Goal: Task Accomplishment & Management: Use online tool/utility

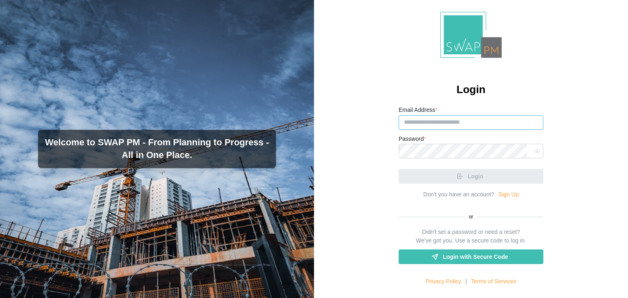
click at [442, 120] on input "Email Address *" at bounding box center [470, 122] width 145 height 15
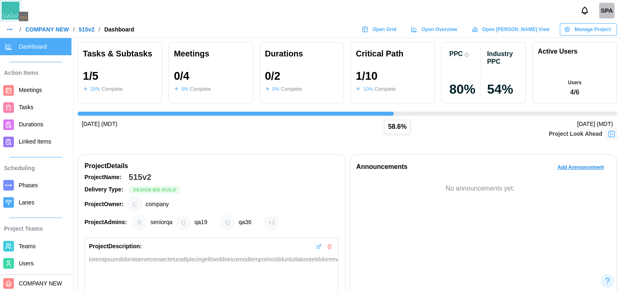
scroll to position [0, 422]
click at [397, 29] on span "Open Grid" at bounding box center [385, 29] width 24 height 11
click at [464, 23] on link "Open Overview" at bounding box center [435, 29] width 57 height 12
drag, startPoint x: 476, startPoint y: 19, endPoint x: 471, endPoint y: 25, distance: 7.0
click at [471, 25] on header "SPA / COMPANY NEW / 515v2 / Dashboard Open Grid Open Overview Open Gantt View M…" at bounding box center [310, 19] width 621 height 38
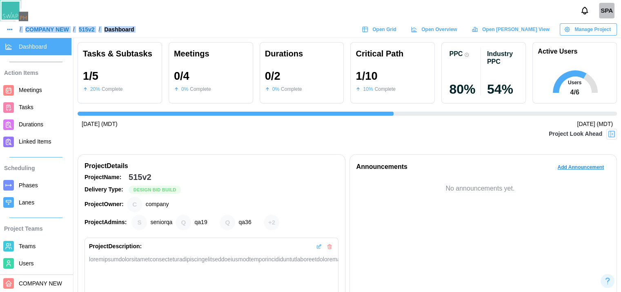
click at [457, 25] on span "Open Overview" at bounding box center [440, 29] width 36 height 11
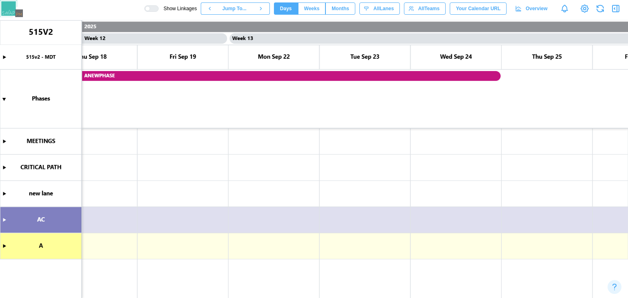
scroll to position [0, 5314]
click at [4, 219] on canvas at bounding box center [314, 159] width 628 height 278
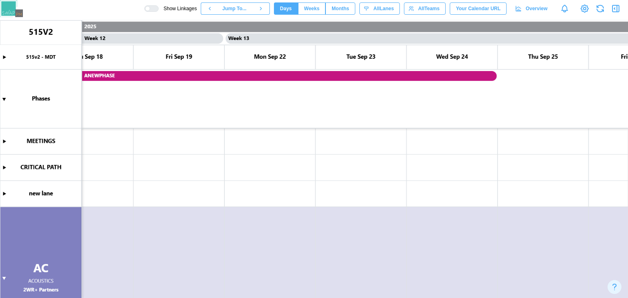
scroll to position [83, 0]
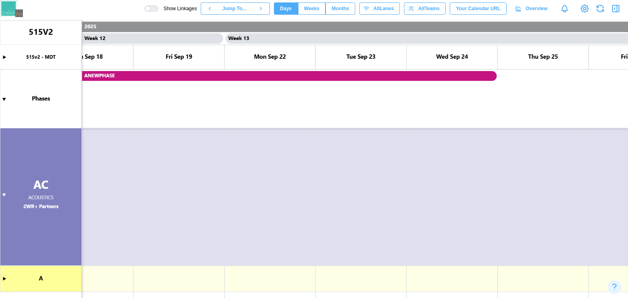
click at [4, 279] on canvas at bounding box center [314, 159] width 628 height 278
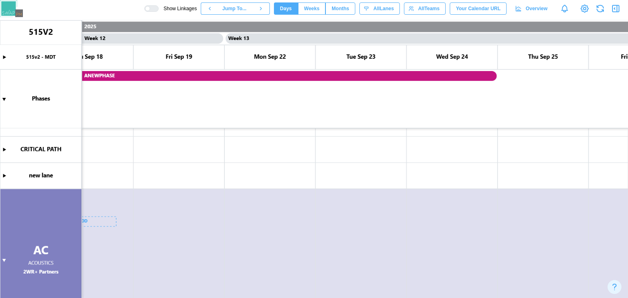
scroll to position [0, 0]
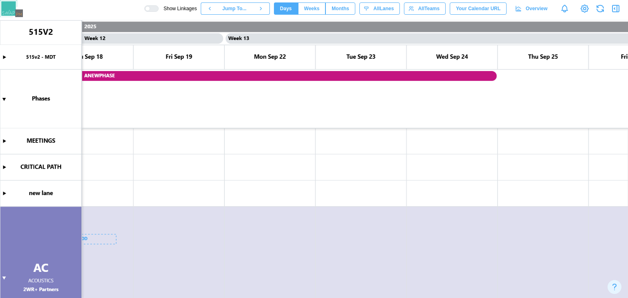
click at [5, 192] on canvas at bounding box center [314, 159] width 628 height 278
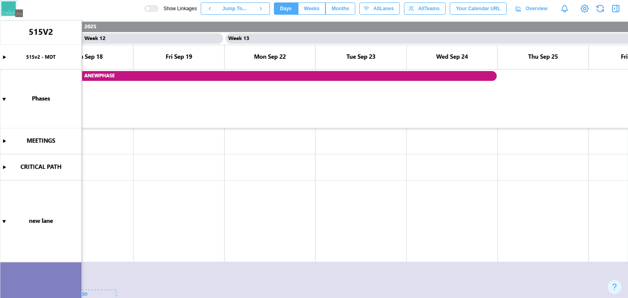
click at [2, 168] on canvas at bounding box center [314, 159] width 628 height 278
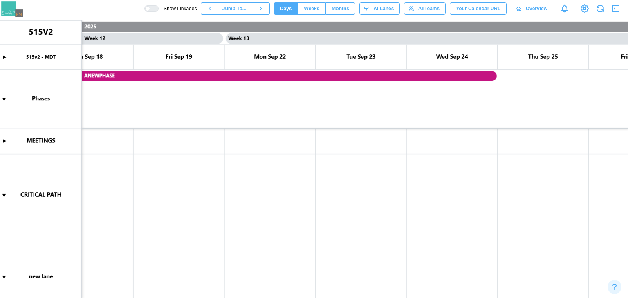
click at [2, 147] on canvas at bounding box center [314, 159] width 628 height 278
click at [3, 144] on canvas at bounding box center [314, 159] width 628 height 278
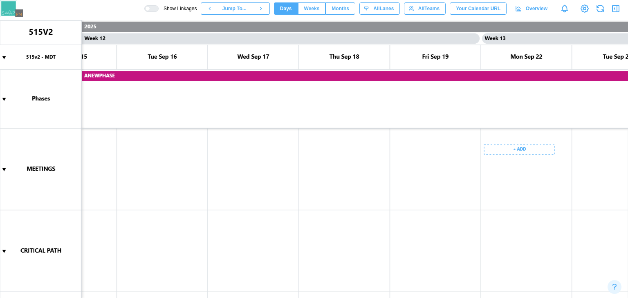
scroll to position [0, 5155]
click at [406, 150] on canvas at bounding box center [314, 159] width 628 height 278
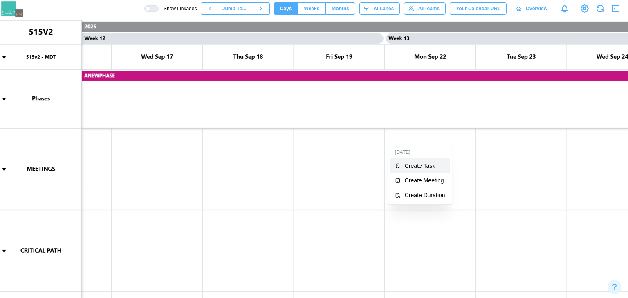
click at [409, 161] on button "Create Task" at bounding box center [420, 166] width 60 height 15
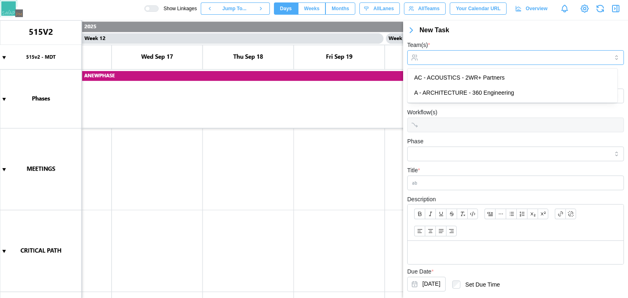
click at [450, 59] on input "Team(s) *" at bounding box center [515, 57] width 186 height 7
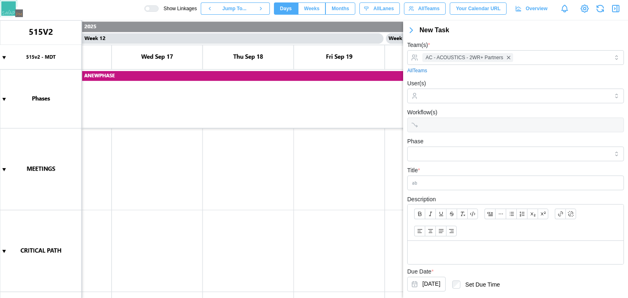
click at [460, 141] on div "Phase" at bounding box center [515, 148] width 217 height 25
click at [459, 178] on input "Title *" at bounding box center [515, 183] width 217 height 15
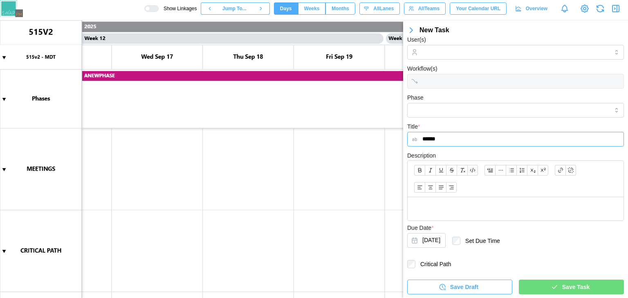
type input "******"
click at [546, 280] on div "Save Task" at bounding box center [570, 287] width 92 height 14
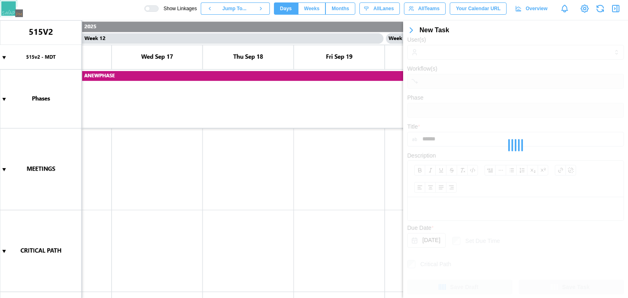
scroll to position [0, 0]
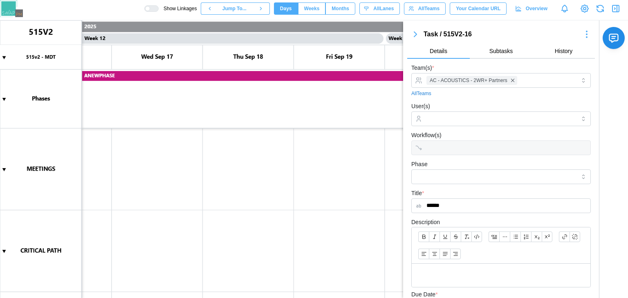
click at [408, 32] on button "button" at bounding box center [415, 34] width 16 height 11
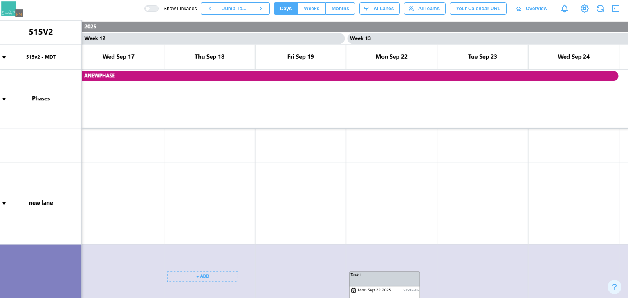
scroll to position [247, 0]
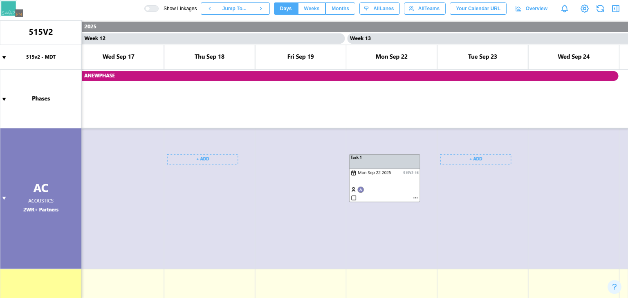
click at [474, 152] on canvas at bounding box center [314, 159] width 628 height 278
click at [556, 156] on canvas at bounding box center [314, 159] width 628 height 278
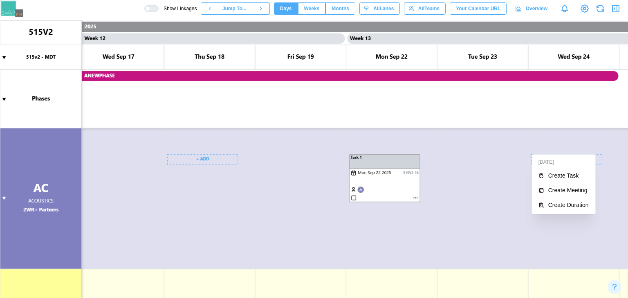
click at [556, 156] on div "Wed Sep 24" at bounding box center [563, 162] width 60 height 12
click at [567, 172] on div "Create Task" at bounding box center [568, 175] width 40 height 7
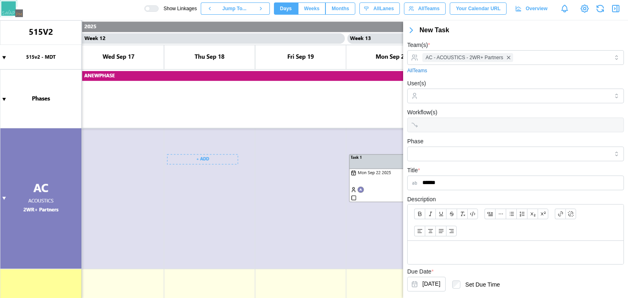
scroll to position [44, 0]
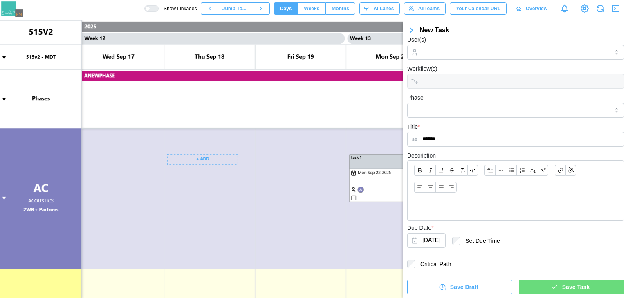
type input "******"
click at [563, 288] on span "Save Task" at bounding box center [575, 287] width 27 height 14
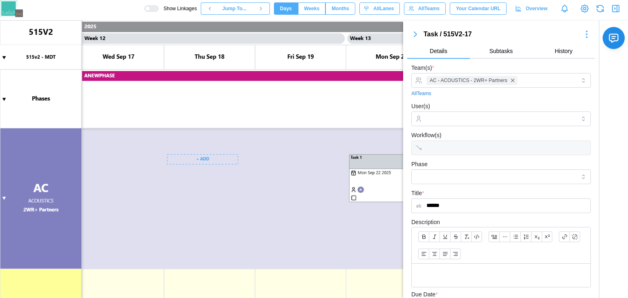
scroll to position [125, 0]
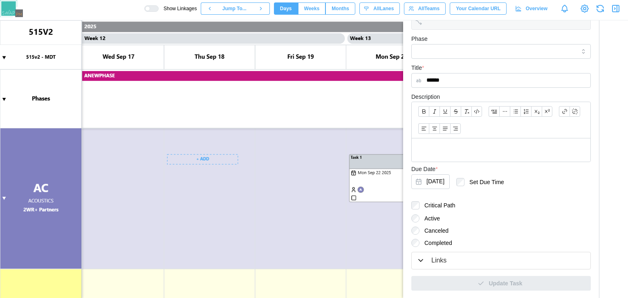
click at [443, 263] on div "Links" at bounding box center [438, 261] width 15 height 10
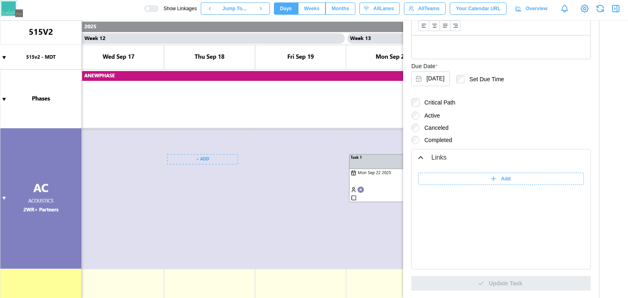
click at [490, 175] on icon at bounding box center [492, 178] width 7 height 7
click at [510, 176] on input "search" at bounding box center [520, 179] width 102 height 12
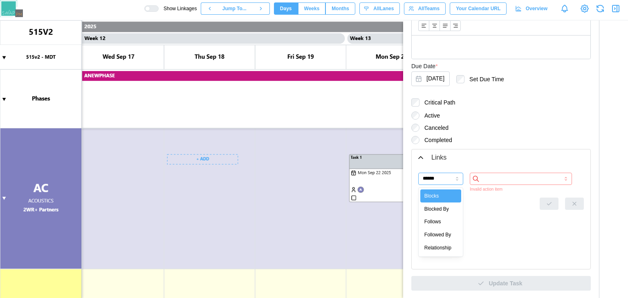
click at [443, 179] on input "******" at bounding box center [440, 179] width 45 height 12
type input "**********"
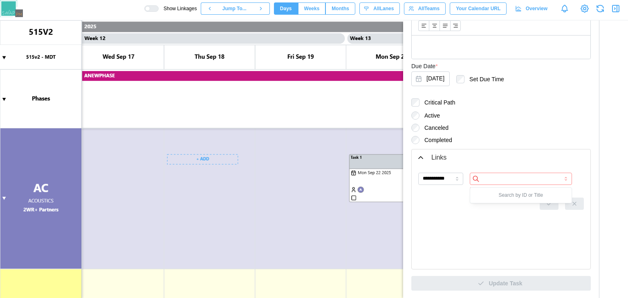
click at [499, 178] on input "search" at bounding box center [520, 179] width 102 height 12
type input "*"
type input "******"
drag, startPoint x: 494, startPoint y: 188, endPoint x: 496, endPoint y: 194, distance: 6.6
click at [496, 194] on div "515V2-16 Task 1" at bounding box center [520, 196] width 101 height 16
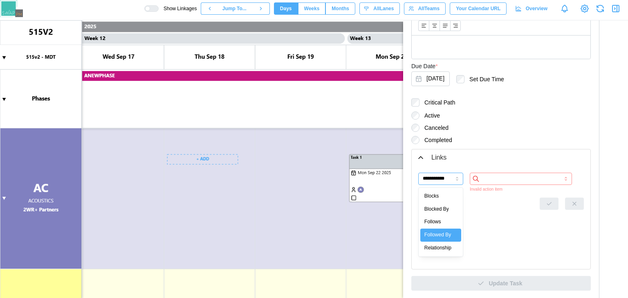
click at [454, 177] on input "**********" at bounding box center [440, 179] width 45 height 12
type input "*******"
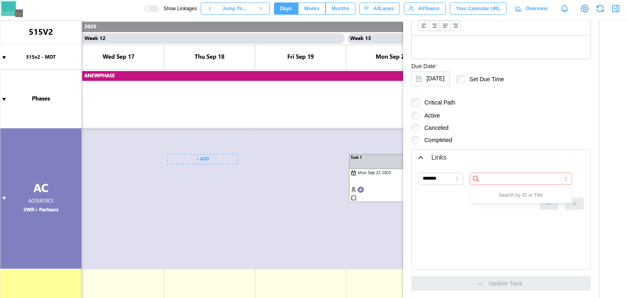
click at [490, 176] on input "search" at bounding box center [520, 179] width 102 height 12
type input "**********"
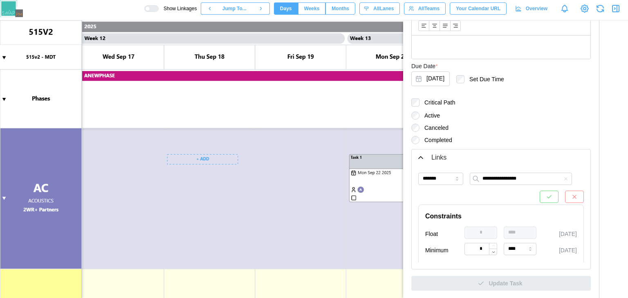
click at [539, 193] on button "button" at bounding box center [548, 197] width 19 height 12
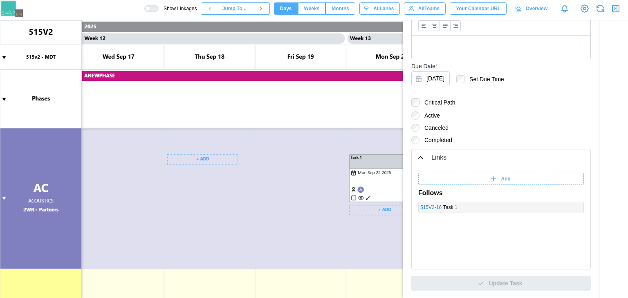
click at [397, 234] on canvas at bounding box center [314, 159] width 628 height 278
click at [433, 147] on form "Team(s) * AC - ACOUSTICS - 2WR+ Partners All Teams User(s) Workflow(s) Phase Ti…" at bounding box center [500, 63] width 179 height 456
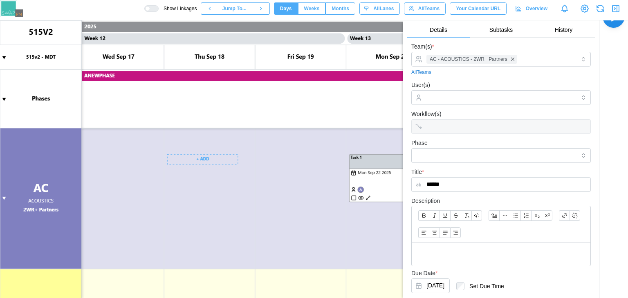
scroll to position [0, 0]
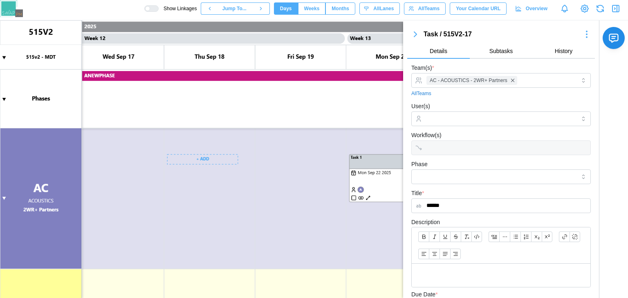
click at [416, 31] on icon "button" at bounding box center [415, 34] width 10 height 10
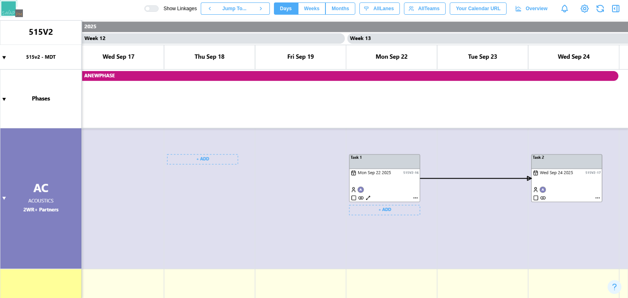
click at [367, 196] on canvas at bounding box center [314, 159] width 628 height 278
click at [368, 196] on canvas at bounding box center [314, 159] width 628 height 278
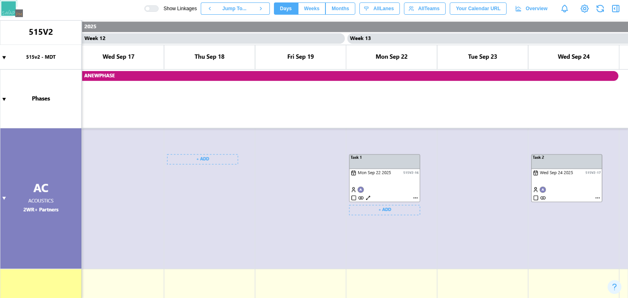
click at [415, 199] on canvas at bounding box center [314, 159] width 628 height 278
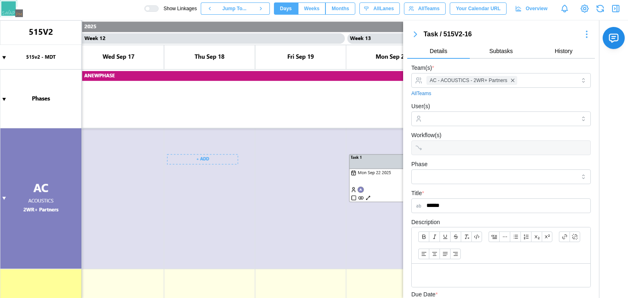
click at [415, 31] on icon "button" at bounding box center [415, 34] width 10 height 10
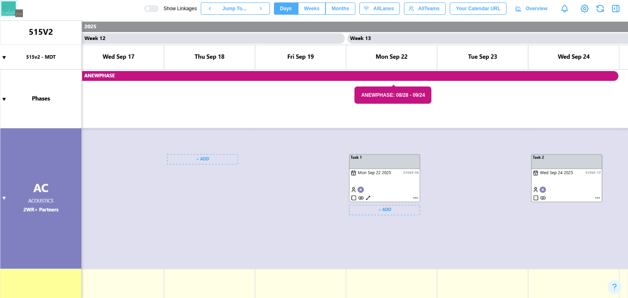
click at [367, 198] on canvas at bounding box center [314, 159] width 628 height 278
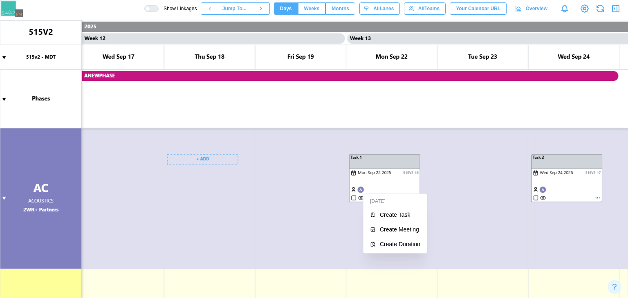
click at [367, 198] on div "Mon Sep 22" at bounding box center [395, 202] width 60 height 12
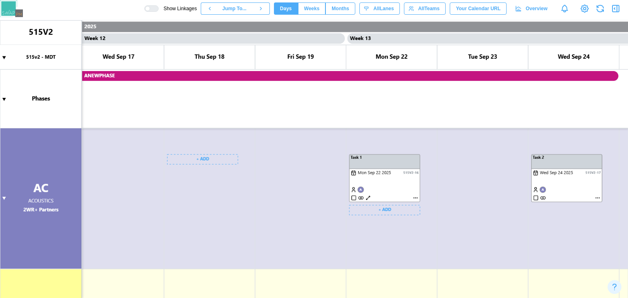
click at [373, 175] on canvas at bounding box center [314, 159] width 628 height 278
click at [392, 186] on canvas at bounding box center [314, 159] width 628 height 278
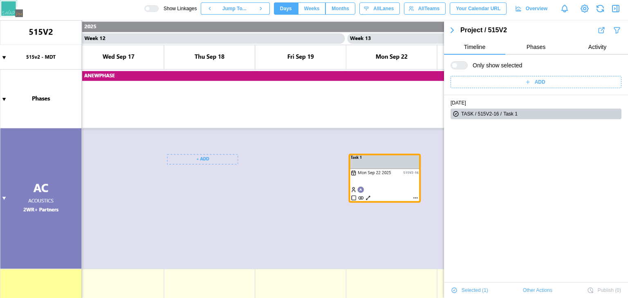
scroll to position [14, 0]
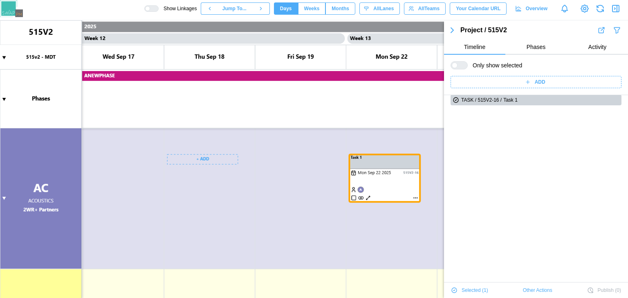
click at [450, 33] on icon "button" at bounding box center [452, 30] width 10 height 10
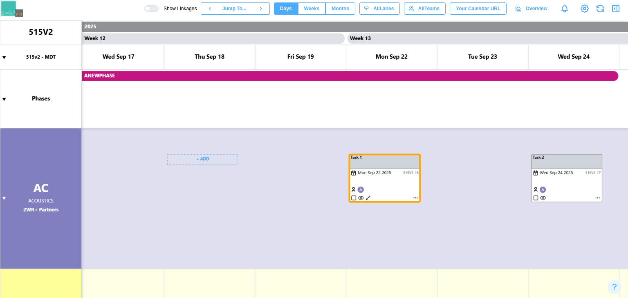
scroll to position [976, 0]
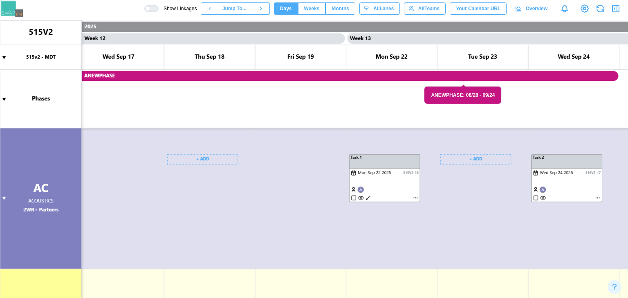
click at [406, 175] on canvas at bounding box center [314, 159] width 628 height 278
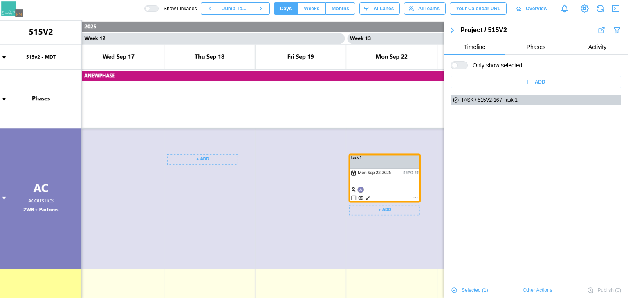
scroll to position [0, 5352]
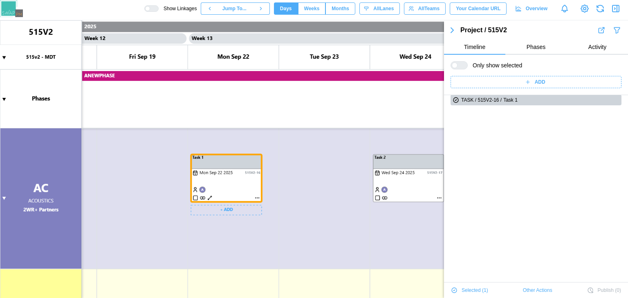
click at [398, 184] on canvas at bounding box center [314, 159] width 628 height 278
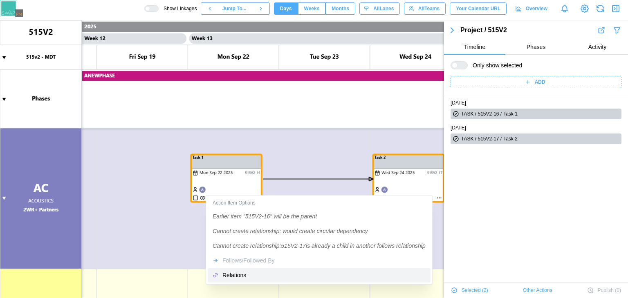
click at [228, 278] on div "Relations" at bounding box center [323, 275] width 203 height 7
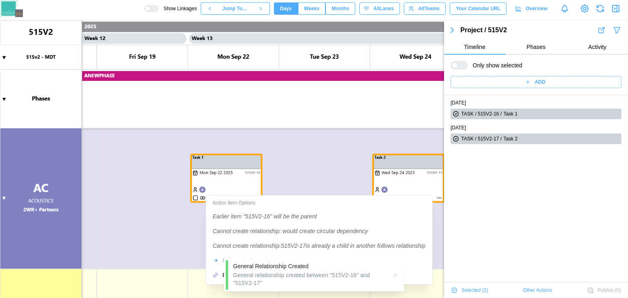
click at [398, 275] on button "button" at bounding box center [395, 275] width 9 height 9
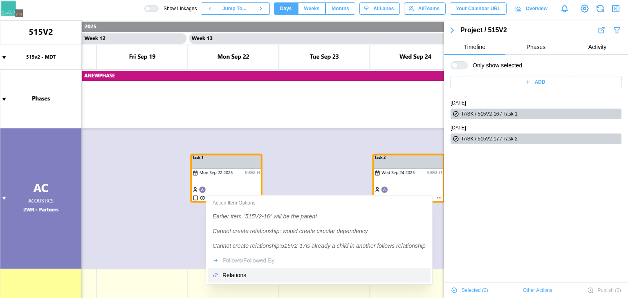
click at [371, 272] on div "Relations" at bounding box center [323, 275] width 203 height 7
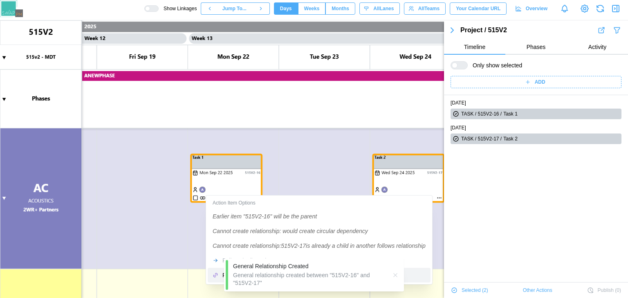
click at [330, 165] on canvas at bounding box center [314, 159] width 628 height 278
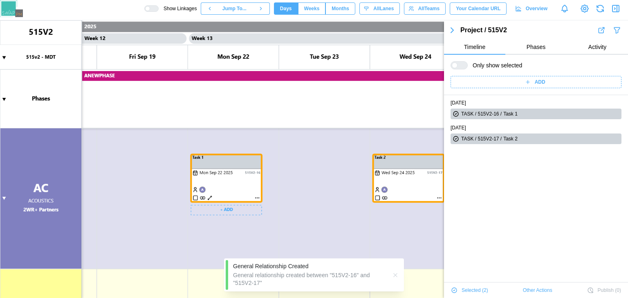
click at [211, 198] on canvas at bounding box center [314, 159] width 628 height 278
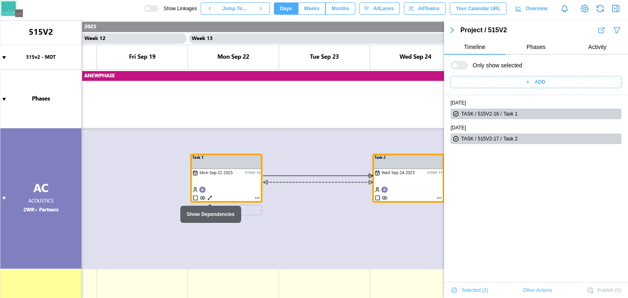
click at [211, 198] on canvas at bounding box center [314, 159] width 628 height 278
click at [208, 197] on canvas at bounding box center [314, 159] width 628 height 278
drag, startPoint x: 206, startPoint y: 193, endPoint x: 190, endPoint y: 164, distance: 33.6
drag, startPoint x: 210, startPoint y: 197, endPoint x: 214, endPoint y: 196, distance: 4.1
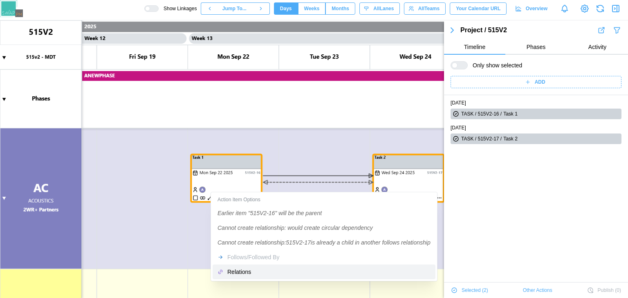
click at [237, 269] on div "Relations" at bounding box center [328, 272] width 203 height 7
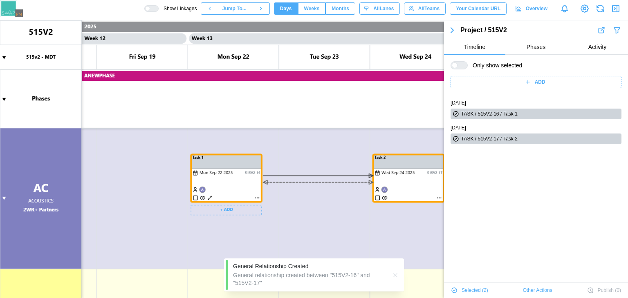
click at [270, 180] on canvas at bounding box center [314, 159] width 628 height 278
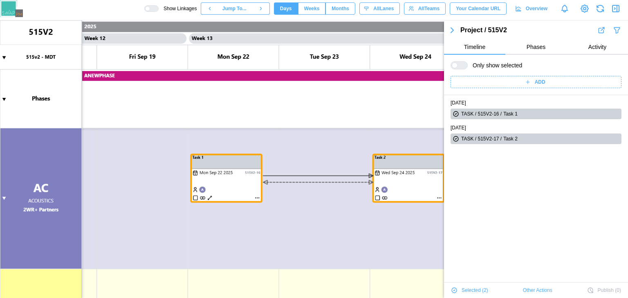
click at [158, 6] on div at bounding box center [154, 9] width 8 height 6
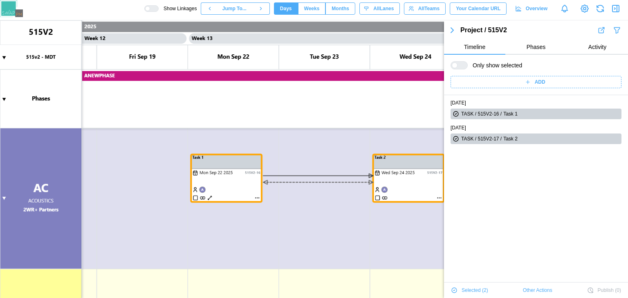
click at [158, 6] on div at bounding box center [154, 9] width 8 height 6
click at [232, 208] on body "Show Linkages Jump To... Days Weeks Months days All Lanes All Teams Your Calend…" at bounding box center [314, 149] width 628 height 298
click at [248, 209] on canvas at bounding box center [314, 159] width 628 height 278
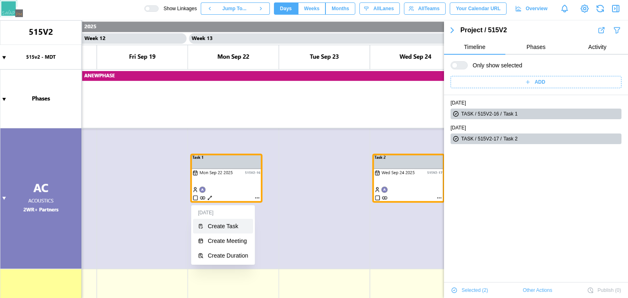
click at [240, 223] on div "Create Task" at bounding box center [228, 226] width 40 height 7
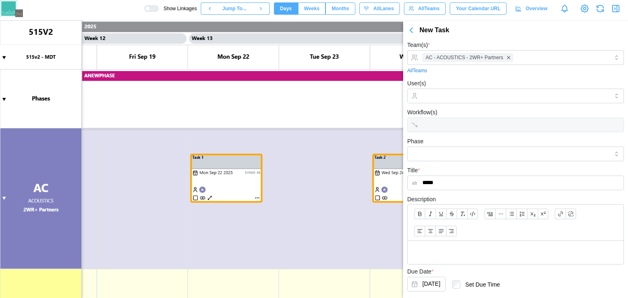
scroll to position [44, 0]
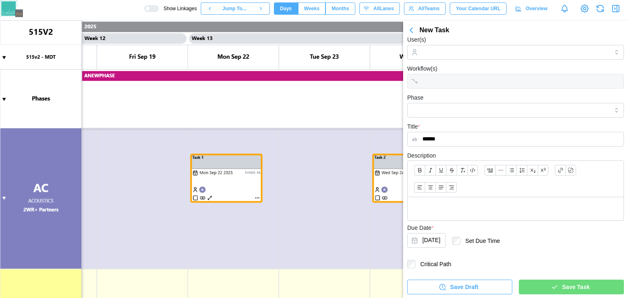
type input "******"
click at [526, 286] on div "Save Task" at bounding box center [570, 287] width 92 height 14
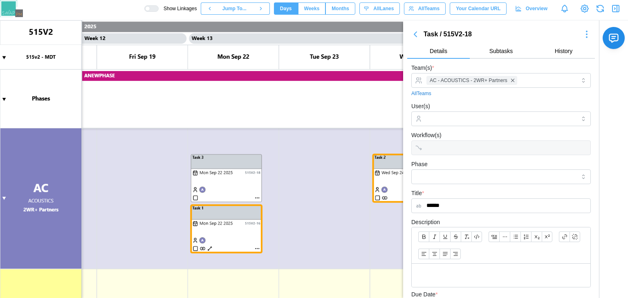
scroll to position [125, 0]
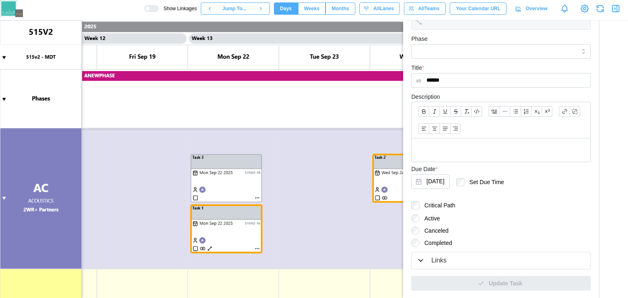
click at [440, 253] on button "Links" at bounding box center [500, 260] width 179 height 17
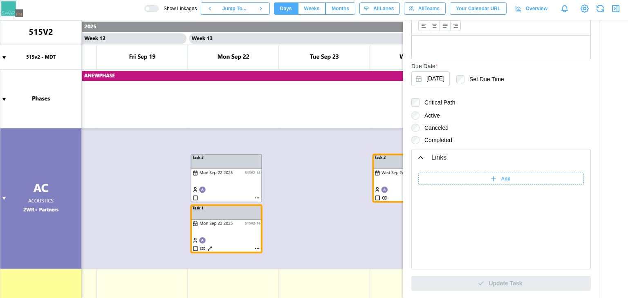
click at [426, 175] on div "Add" at bounding box center [499, 178] width 155 height 11
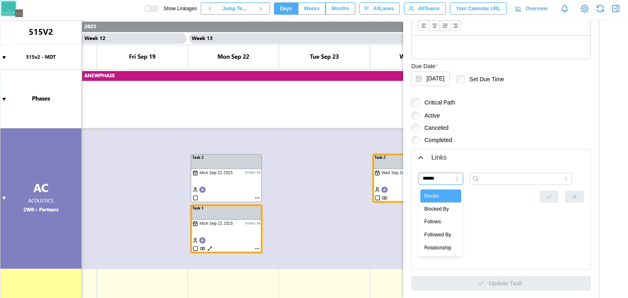
click at [436, 182] on input "******" at bounding box center [440, 179] width 45 height 12
type input "**********"
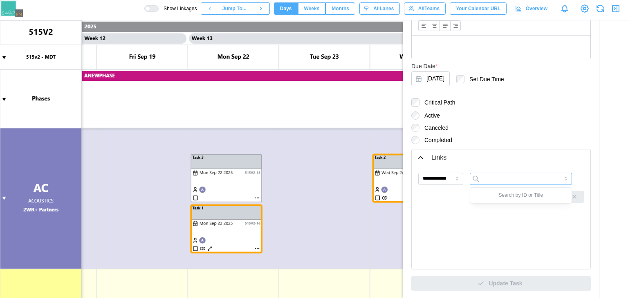
click at [498, 178] on input "search" at bounding box center [520, 179] width 102 height 12
type input "**********"
click at [545, 195] on icon "button" at bounding box center [548, 197] width 7 height 7
click at [438, 153] on div "Links" at bounding box center [438, 158] width 15 height 10
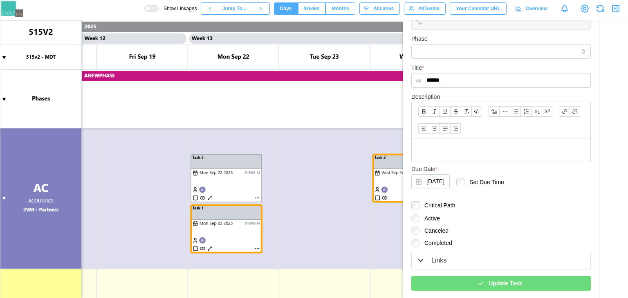
click at [460, 287] on div "Update Task" at bounding box center [499, 284] width 166 height 14
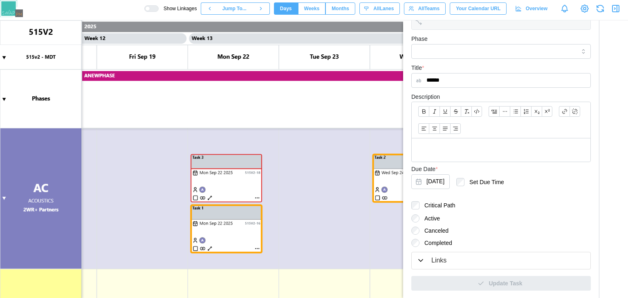
click at [614, 7] on icon "button" at bounding box center [615, 9] width 10 height 10
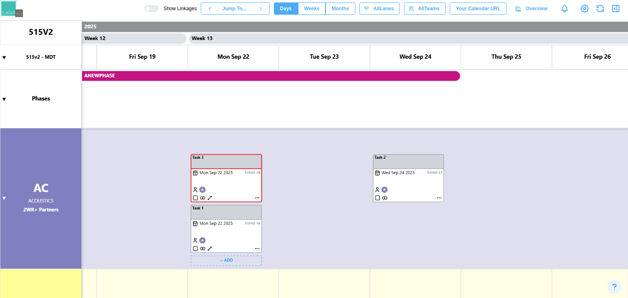
click at [212, 195] on canvas at bounding box center [314, 159] width 628 height 278
click at [210, 195] on canvas at bounding box center [314, 159] width 628 height 278
click at [211, 250] on canvas at bounding box center [314, 159] width 628 height 278
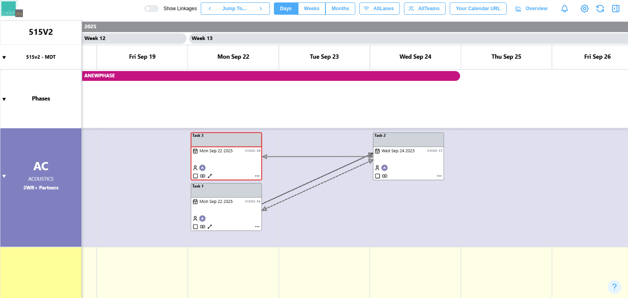
scroll to position [257, 0]
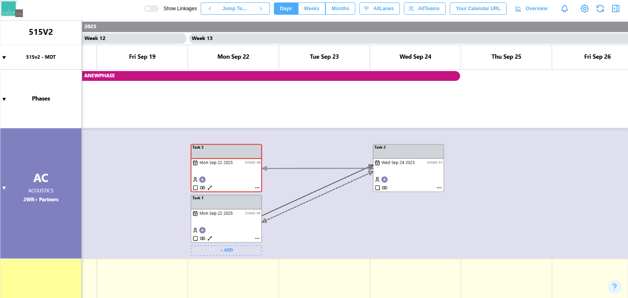
click at [208, 238] on canvas at bounding box center [314, 159] width 628 height 278
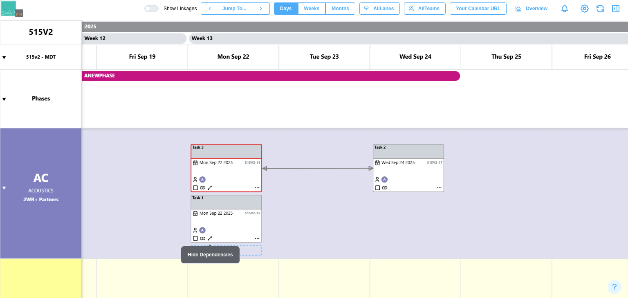
click at [208, 238] on canvas at bounding box center [314, 159] width 628 height 278
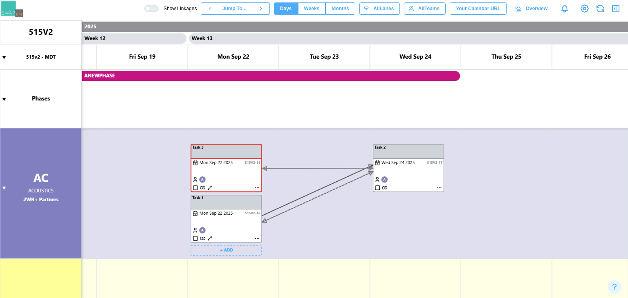
click at [252, 174] on canvas at bounding box center [314, 159] width 628 height 278
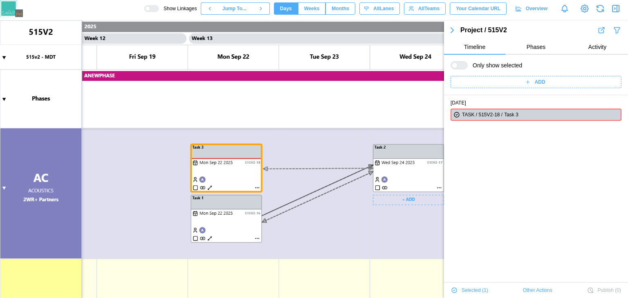
scroll to position [14, 0]
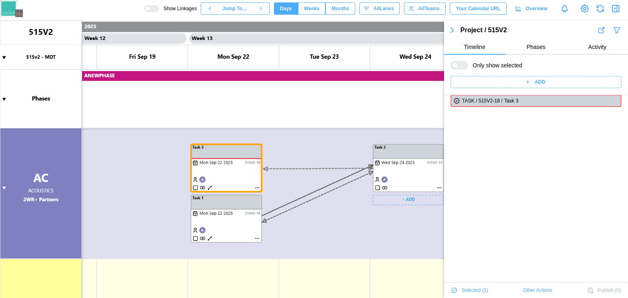
click at [406, 163] on canvas at bounding box center [314, 159] width 628 height 278
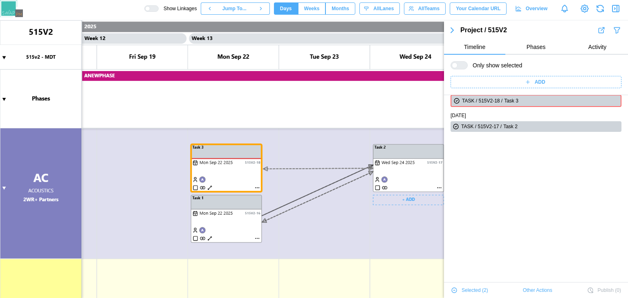
scroll to position [0, 0]
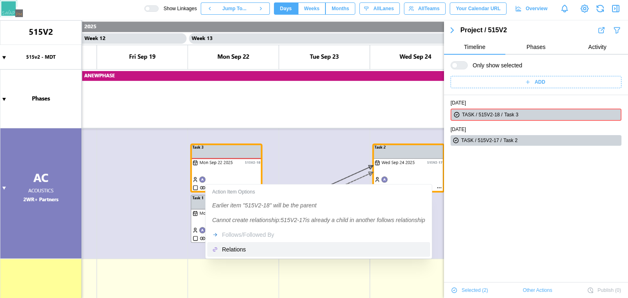
click at [239, 247] on div "Relations" at bounding box center [323, 249] width 203 height 7
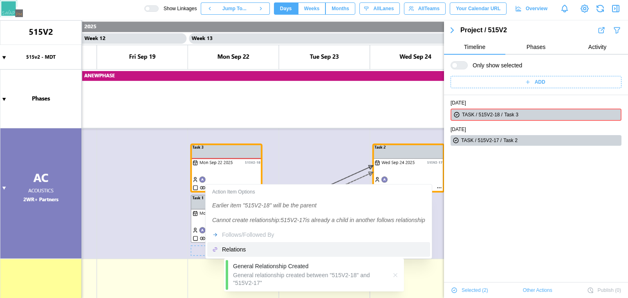
click at [266, 167] on canvas at bounding box center [314, 159] width 628 height 278
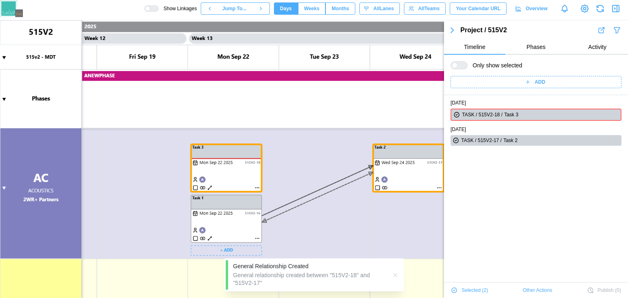
click at [209, 187] on canvas at bounding box center [314, 159] width 628 height 278
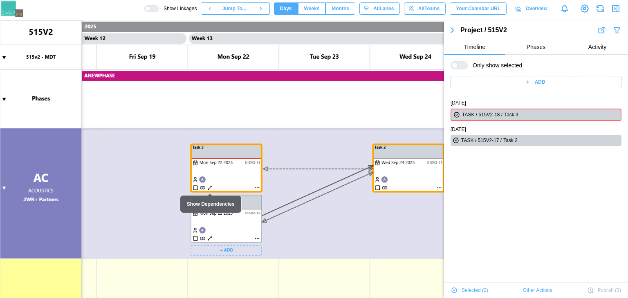
click at [209, 187] on canvas at bounding box center [314, 159] width 628 height 278
click at [221, 216] on canvas at bounding box center [314, 159] width 628 height 278
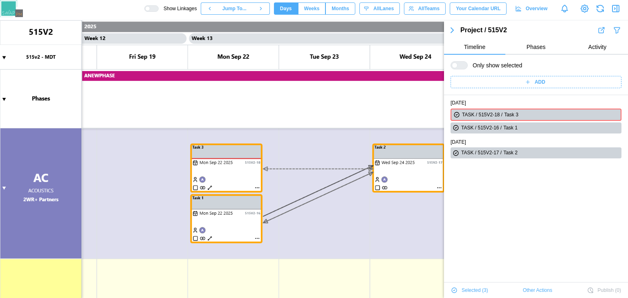
drag, startPoint x: 207, startPoint y: 239, endPoint x: 217, endPoint y: 239, distance: 9.8
click at [223, 206] on canvas at bounding box center [314, 159] width 628 height 278
click at [222, 175] on canvas at bounding box center [314, 159] width 628 height 278
click at [276, 190] on canvas at bounding box center [314, 159] width 628 height 278
click at [447, 29] on icon "button" at bounding box center [452, 30] width 10 height 10
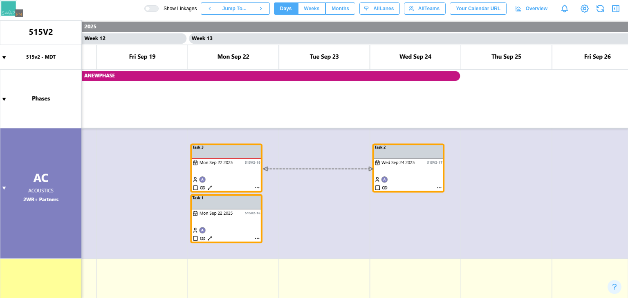
scroll to position [977, 0]
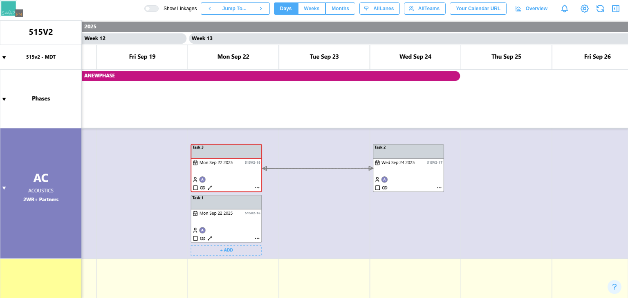
click at [230, 168] on canvas at bounding box center [314, 159] width 628 height 278
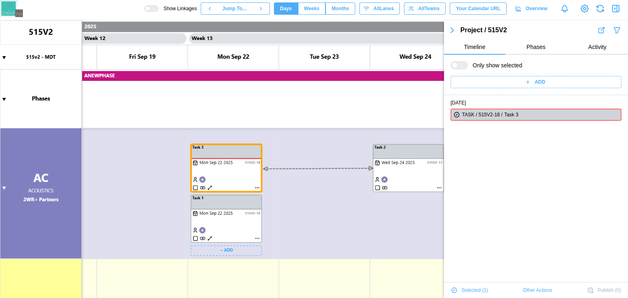
scroll to position [14, 0]
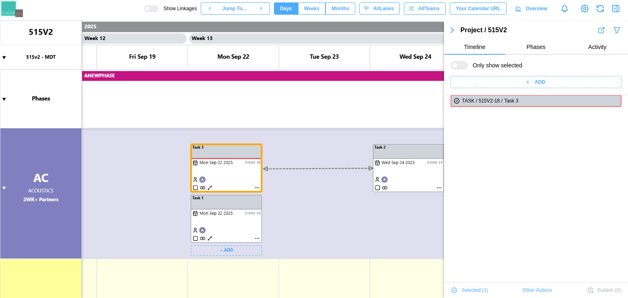
click at [232, 230] on canvas at bounding box center [314, 159] width 628 height 278
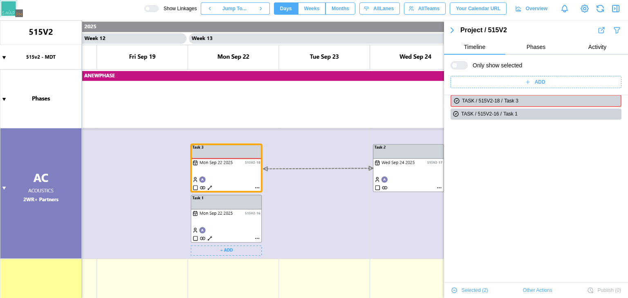
scroll to position [0, 0]
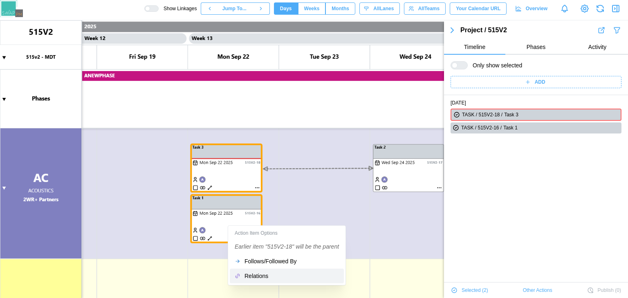
click at [249, 277] on div "Relations" at bounding box center [291, 276] width 94 height 7
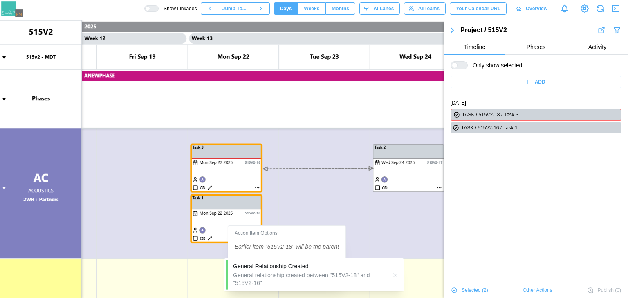
click at [393, 273] on icon "button" at bounding box center [395, 275] width 7 height 7
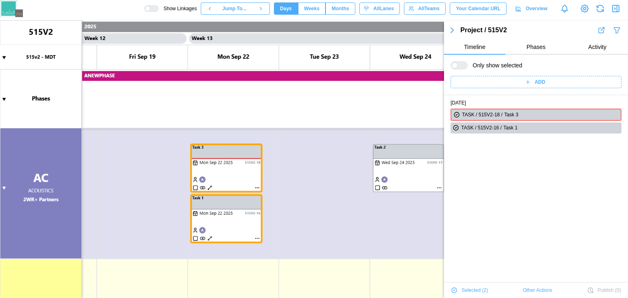
click at [171, 9] on span "Show Linkages" at bounding box center [178, 8] width 38 height 7
click at [150, 9] on div at bounding box center [147, 8] width 5 height 5
click at [315, 191] on canvas at bounding box center [314, 159] width 628 height 278
click at [319, 197] on canvas at bounding box center [314, 159] width 628 height 278
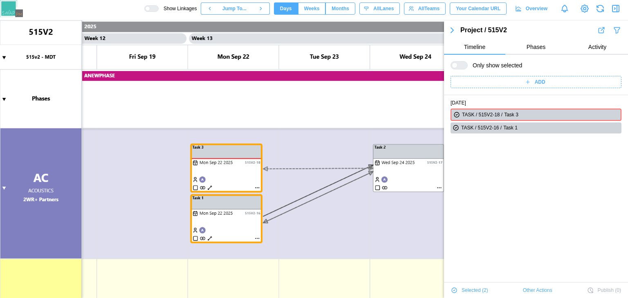
click at [319, 197] on canvas at bounding box center [314, 159] width 628 height 278
click at [257, 239] on canvas at bounding box center [314, 159] width 628 height 278
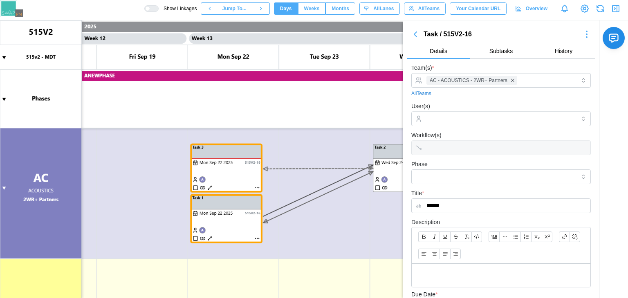
click at [415, 30] on icon "button" at bounding box center [415, 34] width 10 height 10
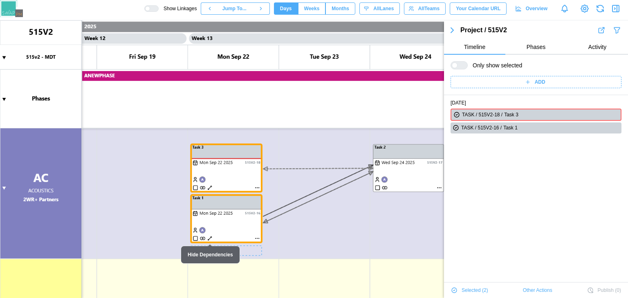
click at [229, 231] on canvas at bounding box center [314, 159] width 628 height 278
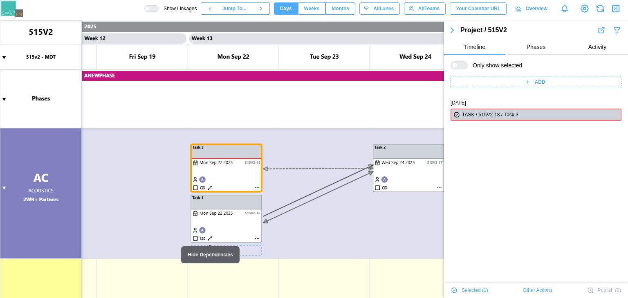
click at [229, 231] on canvas at bounding box center [314, 159] width 628 height 278
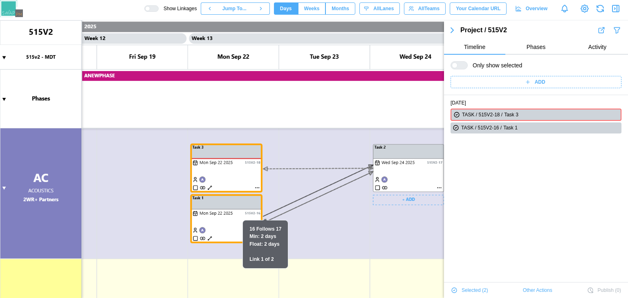
click at [377, 226] on canvas at bounding box center [314, 159] width 628 height 278
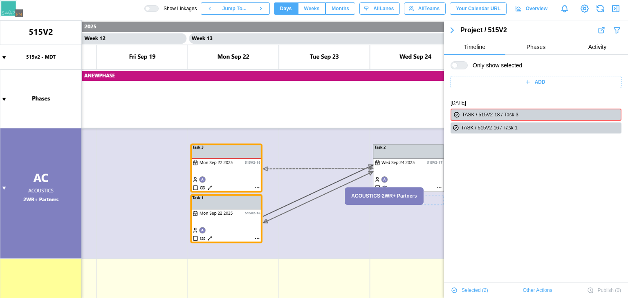
click at [441, 186] on canvas at bounding box center [314, 159] width 628 height 278
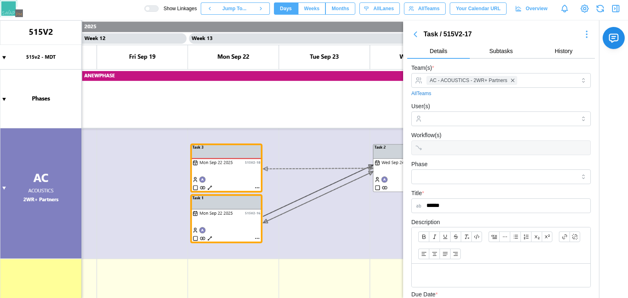
scroll to position [125, 0]
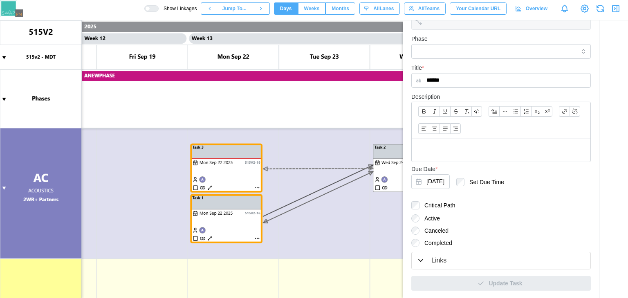
click at [469, 257] on div "Links" at bounding box center [500, 261] width 169 height 10
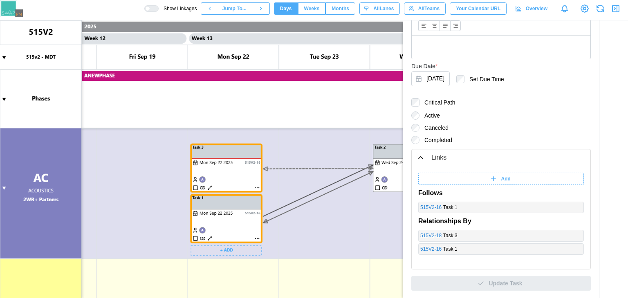
click at [223, 251] on canvas at bounding box center [314, 159] width 628 height 278
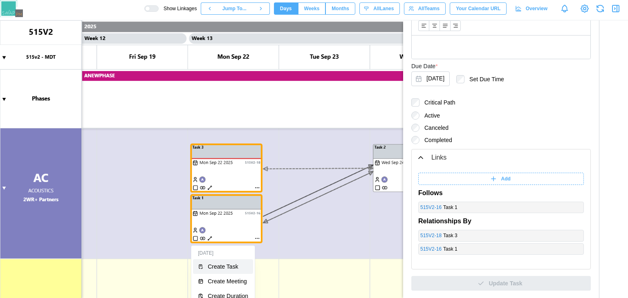
click at [219, 264] on div "Create Task" at bounding box center [228, 267] width 40 height 7
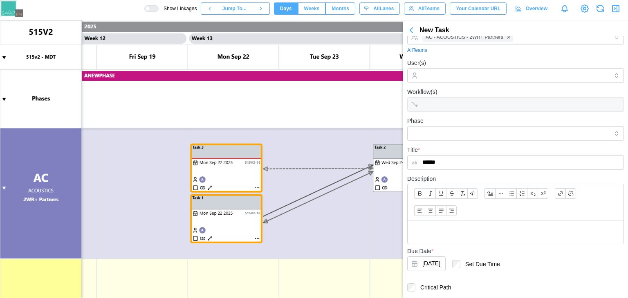
scroll to position [44, 0]
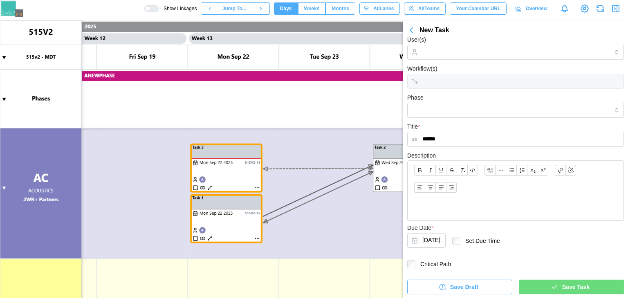
type input "******"
click at [438, 262] on label "Critical Path" at bounding box center [433, 264] width 36 height 8
click at [545, 283] on div "Save Task" at bounding box center [570, 287] width 92 height 14
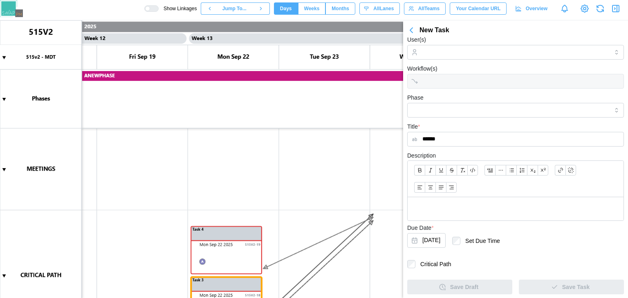
scroll to position [0, 0]
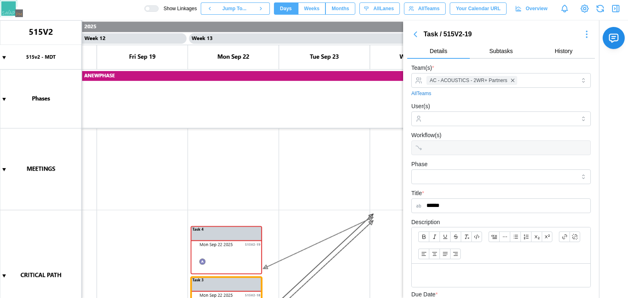
click at [615, 9] on icon "button" at bounding box center [614, 9] width 1 height 2
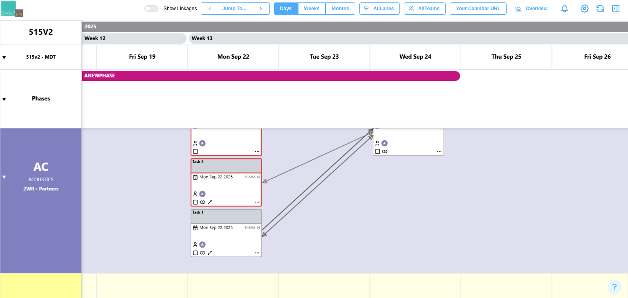
scroll to position [303, 0]
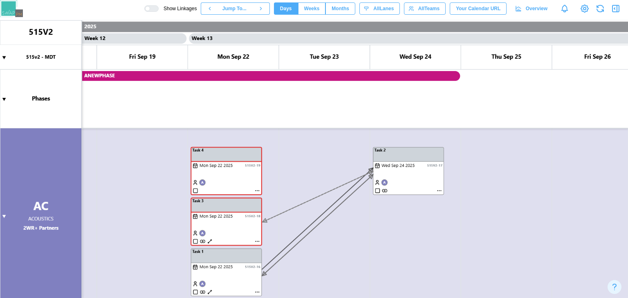
click at [158, 6] on div at bounding box center [154, 9] width 8 height 6
click at [437, 194] on canvas at bounding box center [314, 159] width 628 height 278
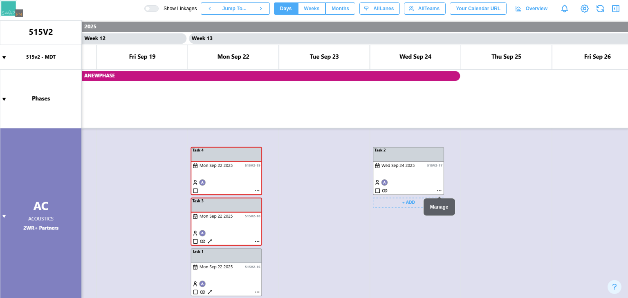
click at [422, 177] on canvas at bounding box center [314, 159] width 628 height 278
click at [440, 190] on canvas at bounding box center [314, 159] width 628 height 278
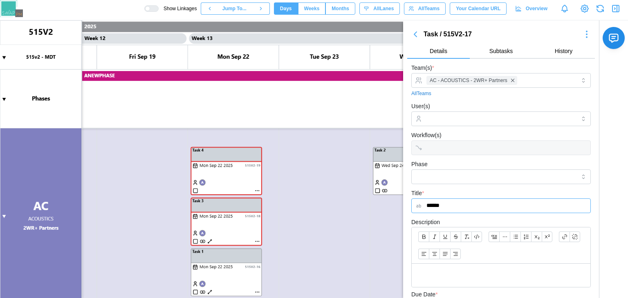
scroll to position [125, 0]
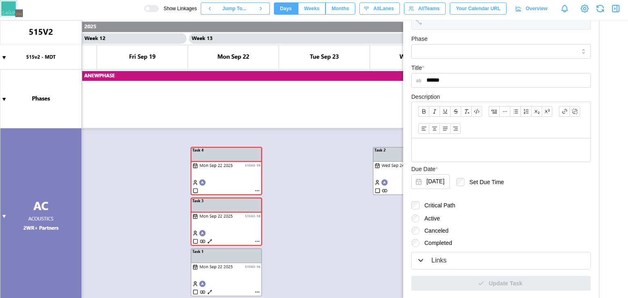
click at [451, 252] on button "Links" at bounding box center [500, 260] width 179 height 17
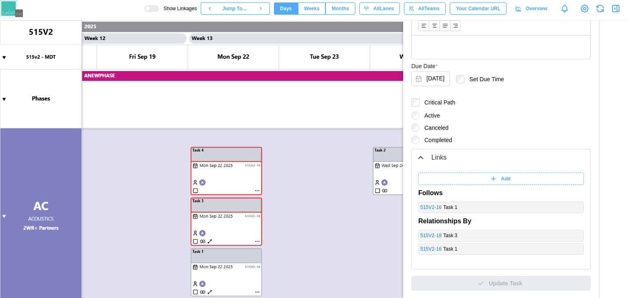
click at [473, 177] on div "Add" at bounding box center [499, 178] width 155 height 11
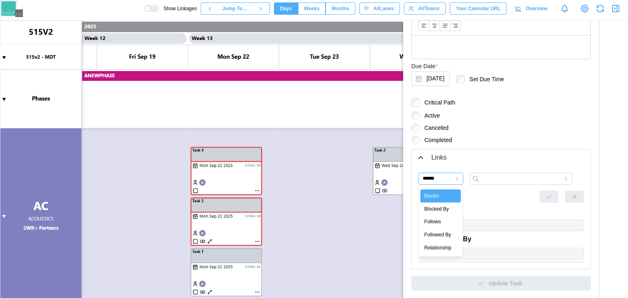
click at [427, 179] on input "******" at bounding box center [440, 179] width 45 height 12
click at [441, 179] on input "*******" at bounding box center [440, 179] width 45 height 12
click at [438, 181] on input "**********" at bounding box center [440, 179] width 45 height 12
type input "*******"
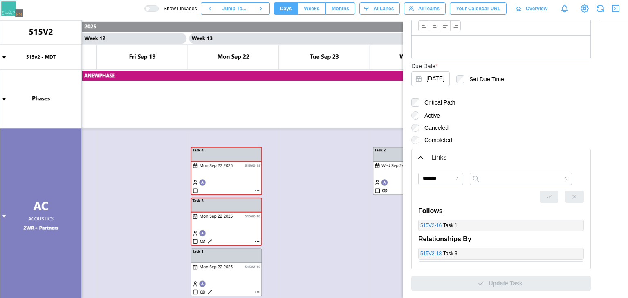
click at [482, 185] on div "*******" at bounding box center [500, 181] width 165 height 16
click at [491, 179] on input "search" at bounding box center [520, 179] width 102 height 12
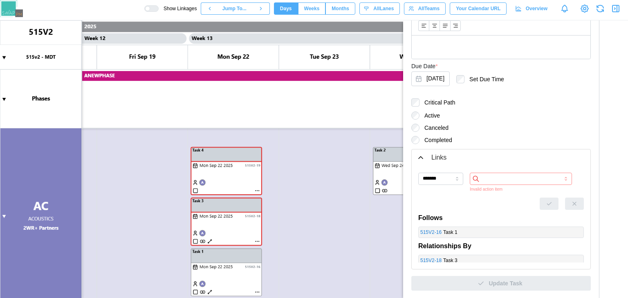
click at [233, 174] on canvas at bounding box center [314, 159] width 628 height 278
click at [496, 175] on input "search" at bounding box center [520, 179] width 102 height 12
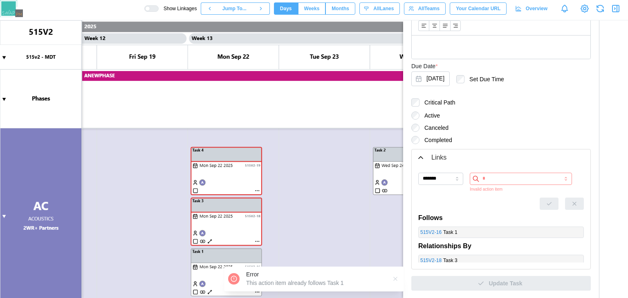
type input "*"
click at [443, 179] on input "*******" at bounding box center [440, 179] width 45 height 12
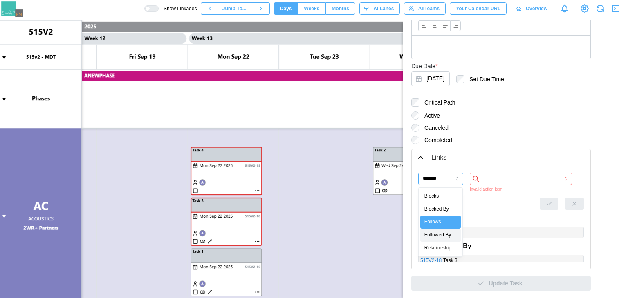
type input "**********"
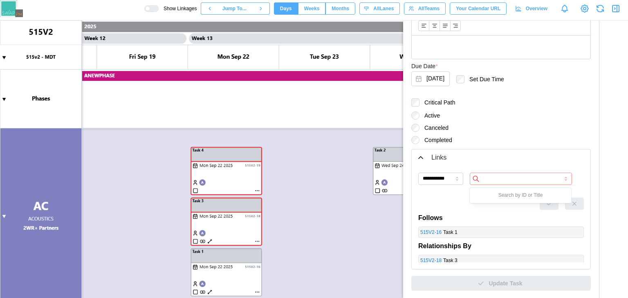
click at [498, 182] on input "search" at bounding box center [520, 179] width 102 height 12
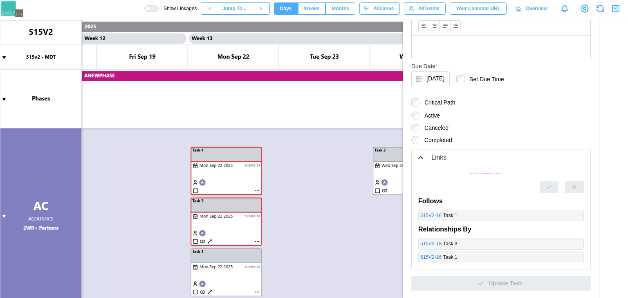
scroll to position [0, 0]
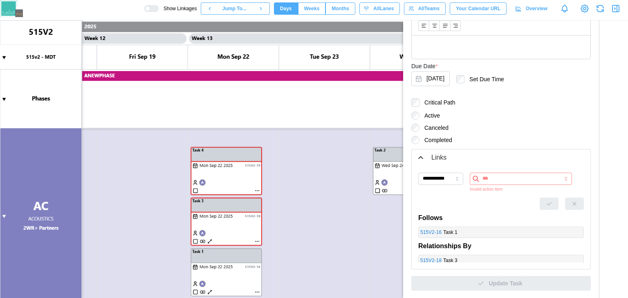
type input "***"
click at [445, 183] on input "**********" at bounding box center [440, 179] width 45 height 12
type input "**********"
click at [491, 178] on input "search" at bounding box center [520, 179] width 102 height 12
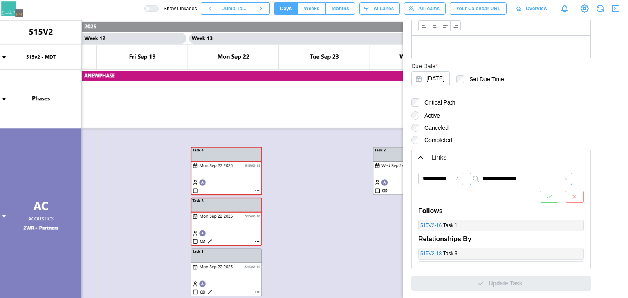
type input "**********"
click at [543, 193] on button "button" at bounding box center [548, 197] width 19 height 12
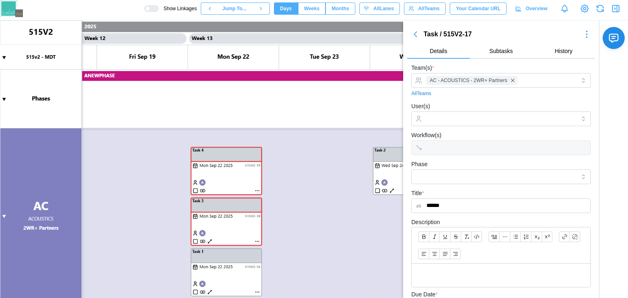
click at [422, 39] on button "button" at bounding box center [415, 34] width 16 height 11
click at [391, 191] on canvas at bounding box center [314, 159] width 628 height 278
click at [414, 31] on icon "button" at bounding box center [415, 34] width 10 height 10
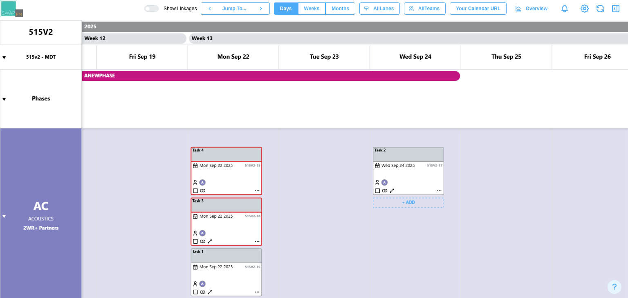
click at [391, 193] on canvas at bounding box center [314, 159] width 628 height 278
click at [391, 190] on canvas at bounding box center [314, 159] width 628 height 278
click at [171, 8] on span "Show Linkages" at bounding box center [178, 8] width 38 height 7
click at [150, 7] on div at bounding box center [147, 8] width 5 height 5
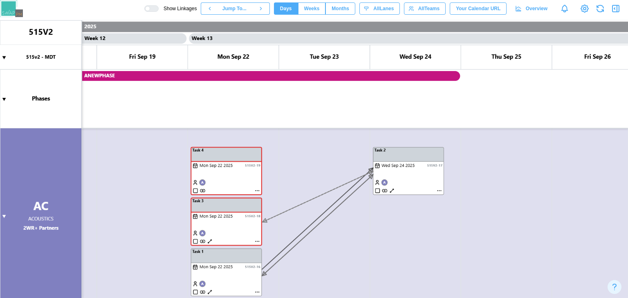
click at [158, 7] on div at bounding box center [154, 9] width 8 height 6
click at [239, 173] on canvas at bounding box center [314, 159] width 628 height 278
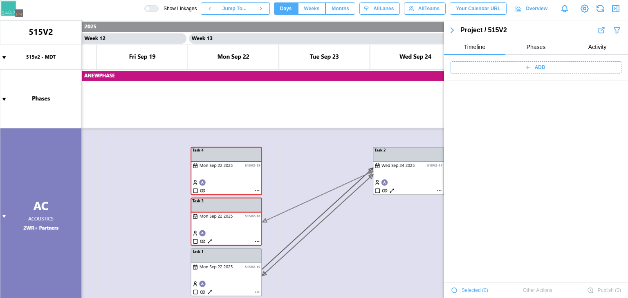
scroll to position [1000, 0]
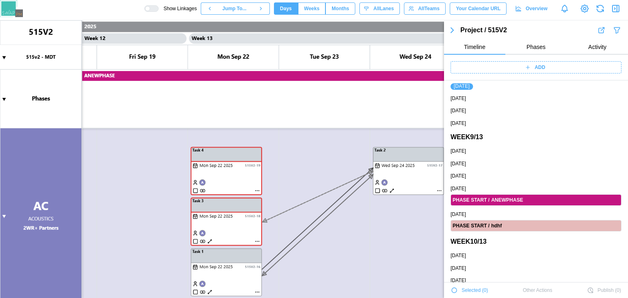
click at [265, 159] on canvas at bounding box center [314, 159] width 628 height 278
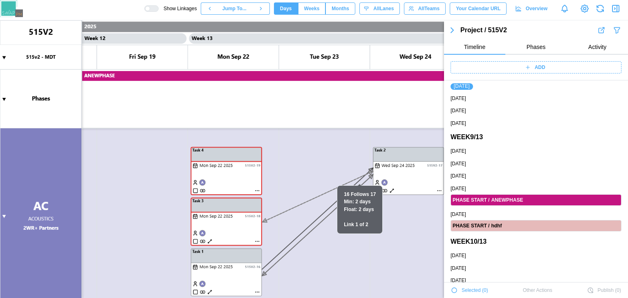
click at [248, 164] on canvas at bounding box center [314, 159] width 628 height 278
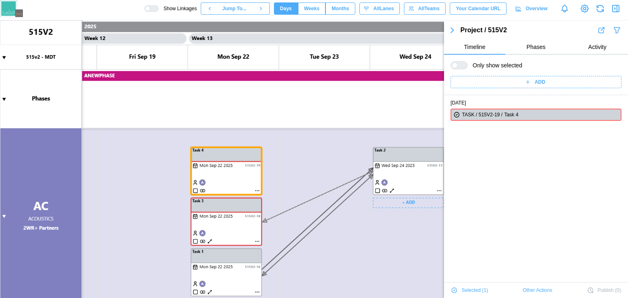
click at [402, 180] on canvas at bounding box center [314, 159] width 628 height 278
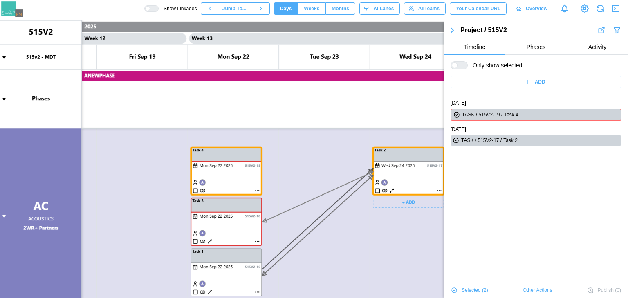
click at [391, 192] on canvas at bounding box center [314, 159] width 628 height 278
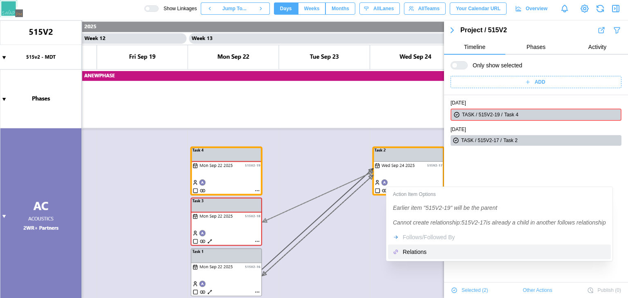
click at [418, 249] on div "Relations" at bounding box center [503, 252] width 203 height 7
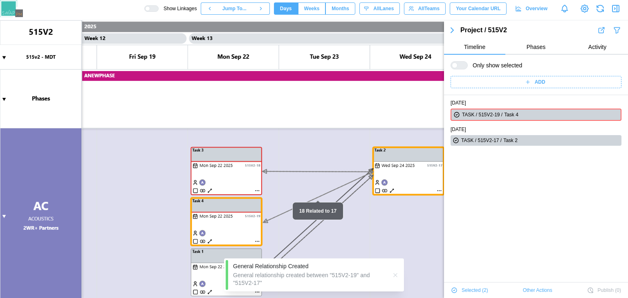
click at [166, 4] on div "Show Linkages Jump To... Days Weeks Months days All Lanes All Teams Your Calend…" at bounding box center [385, 9] width 483 height 14
click at [150, 7] on div at bounding box center [147, 8] width 5 height 5
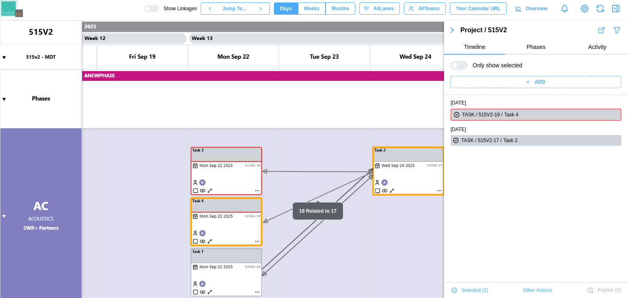
click at [158, 7] on div at bounding box center [154, 9] width 8 height 6
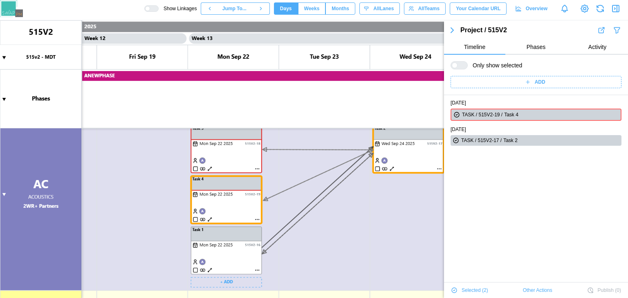
scroll to position [324, 0]
click at [265, 197] on canvas at bounding box center [314, 159] width 628 height 278
click at [238, 159] on canvas at bounding box center [314, 159] width 628 height 278
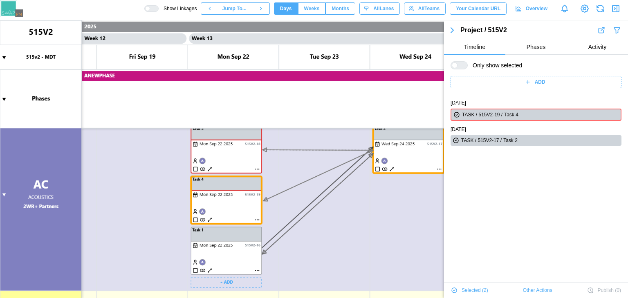
click at [238, 159] on canvas at bounding box center [314, 159] width 628 height 278
click at [457, 33] on button "button" at bounding box center [452, 30] width 16 height 11
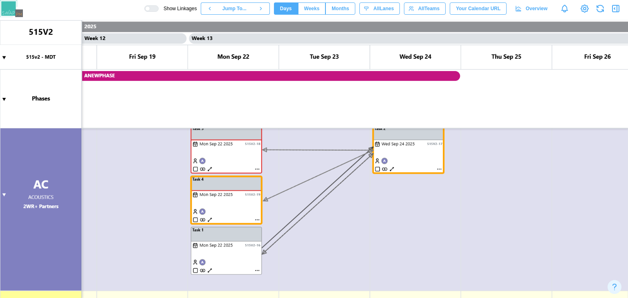
scroll to position [977, 0]
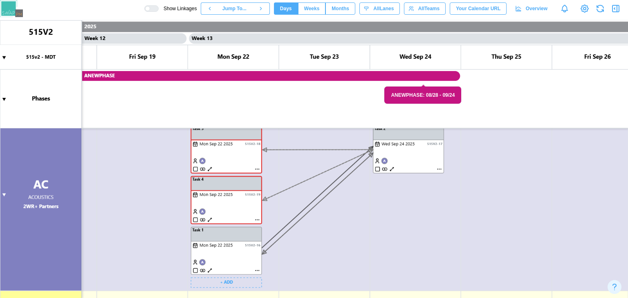
click at [243, 155] on canvas at bounding box center [314, 159] width 628 height 278
click at [601, 130] on canvas at bounding box center [314, 159] width 628 height 278
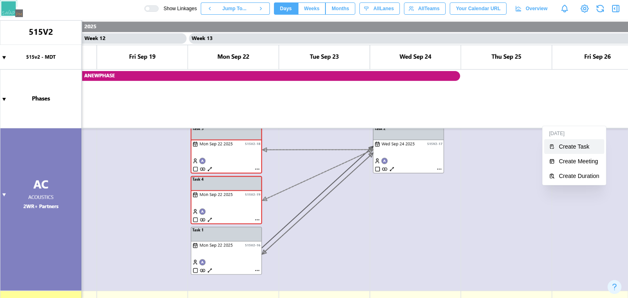
click at [577, 147] on div "Create Task" at bounding box center [578, 146] width 40 height 7
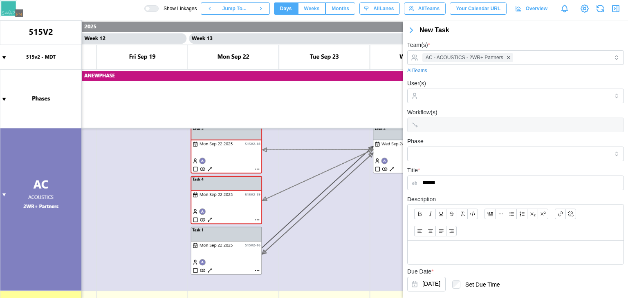
scroll to position [44, 0]
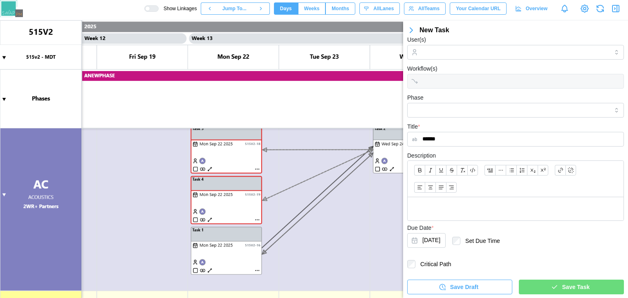
type input "******"
click at [543, 284] on div "Save Task" at bounding box center [570, 287] width 92 height 14
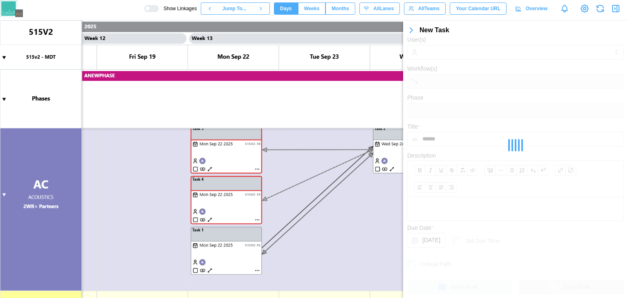
scroll to position [0, 0]
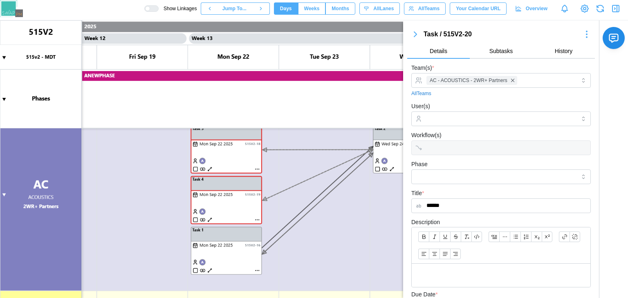
click at [414, 31] on icon "button" at bounding box center [415, 34] width 10 height 10
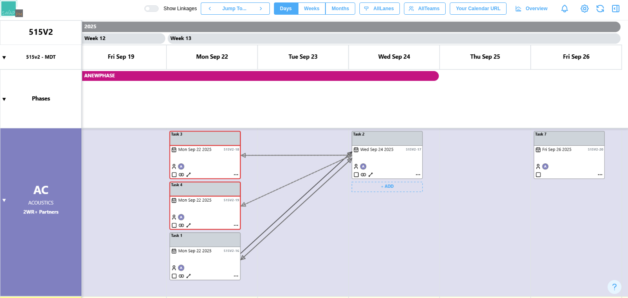
scroll to position [291, 0]
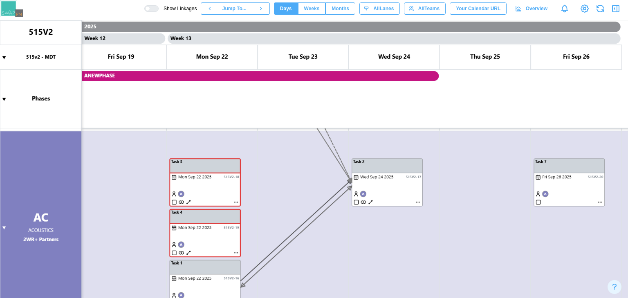
click at [194, 177] on canvas at bounding box center [314, 159] width 628 height 278
click at [199, 176] on canvas at bounding box center [314, 159] width 628 height 278
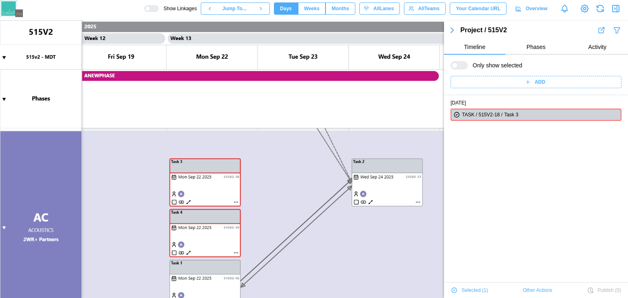
scroll to position [14, 0]
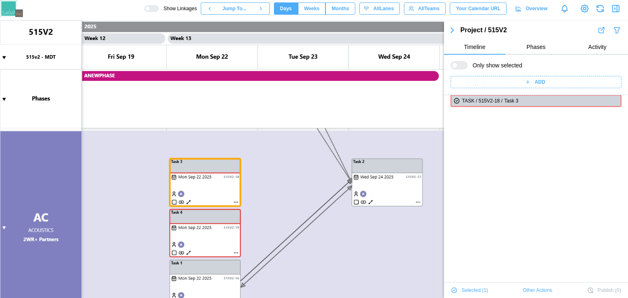
click at [452, 33] on icon "button" at bounding box center [452, 30] width 10 height 10
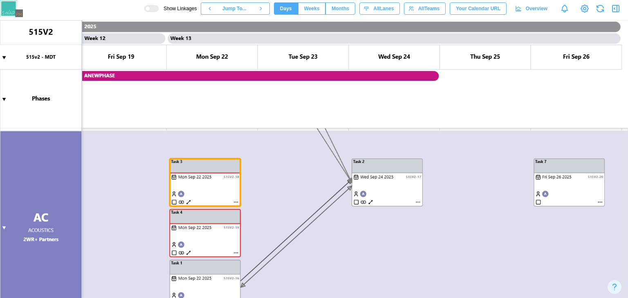
scroll to position [977, 0]
click at [574, 194] on canvas at bounding box center [314, 159] width 628 height 278
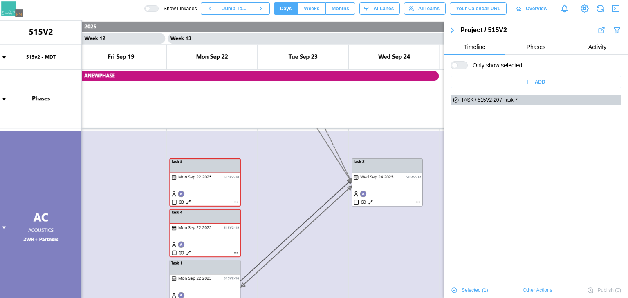
click at [227, 188] on canvas at bounding box center [314, 159] width 628 height 278
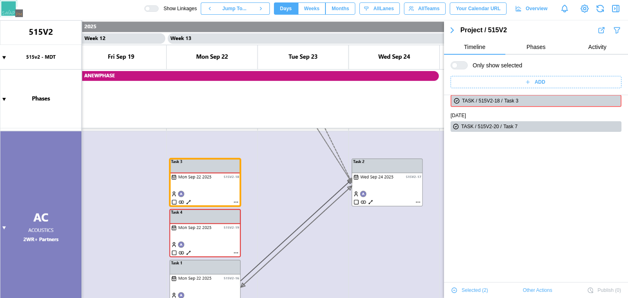
scroll to position [15, 0]
click at [235, 200] on canvas at bounding box center [314, 159] width 628 height 278
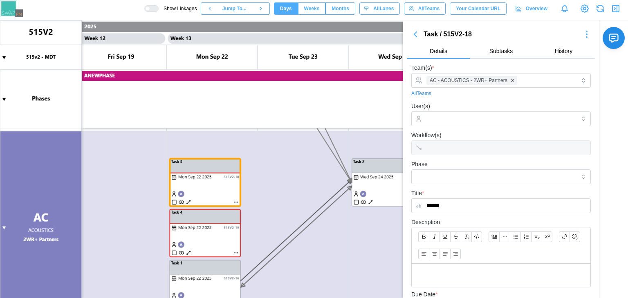
scroll to position [2, 0]
click at [418, 33] on icon "button" at bounding box center [415, 33] width 10 height 10
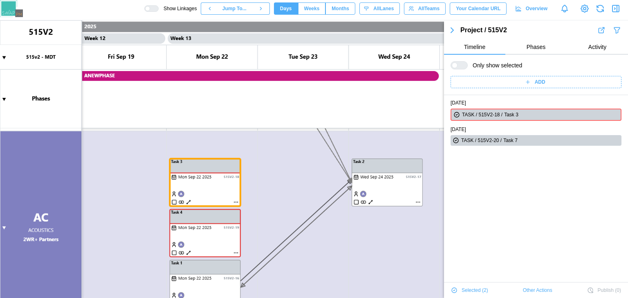
click at [450, 30] on icon "button" at bounding box center [452, 30] width 10 height 10
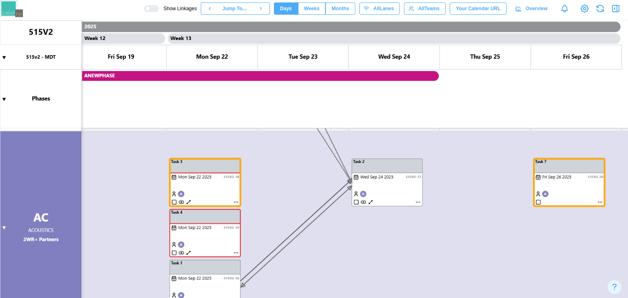
scroll to position [977, 0]
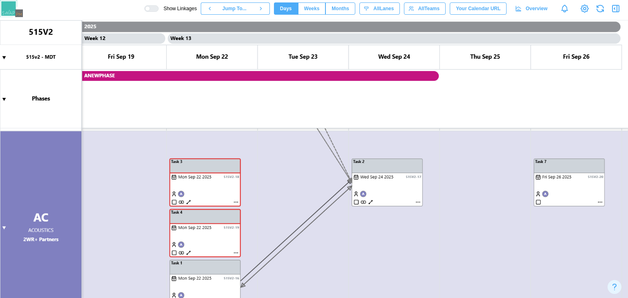
drag, startPoint x: 221, startPoint y: 159, endPoint x: 566, endPoint y: 176, distance: 345.2
click at [566, 176] on canvas at bounding box center [314, 159] width 628 height 278
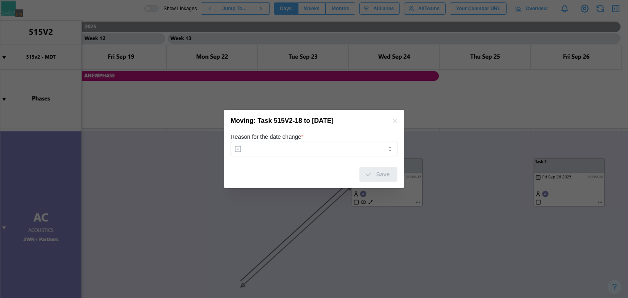
click at [395, 123] on icon "button" at bounding box center [394, 121] width 7 height 7
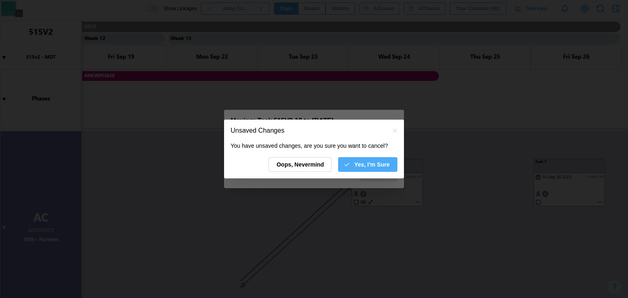
click at [362, 160] on span "Yes, I'm Sure" at bounding box center [372, 165] width 36 height 14
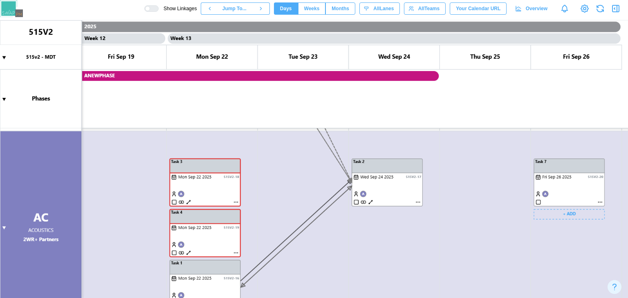
click at [564, 169] on canvas at bounding box center [314, 159] width 628 height 278
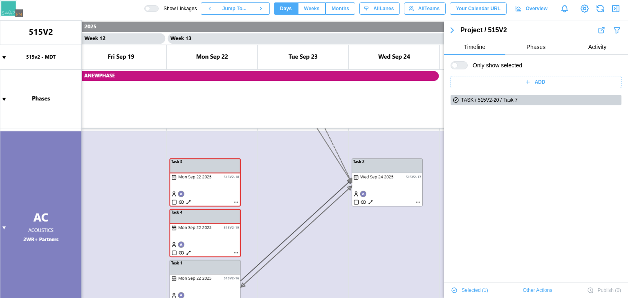
click at [232, 172] on canvas at bounding box center [314, 159] width 628 height 278
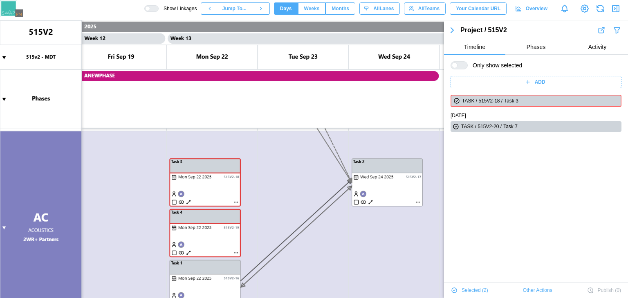
scroll to position [15, 0]
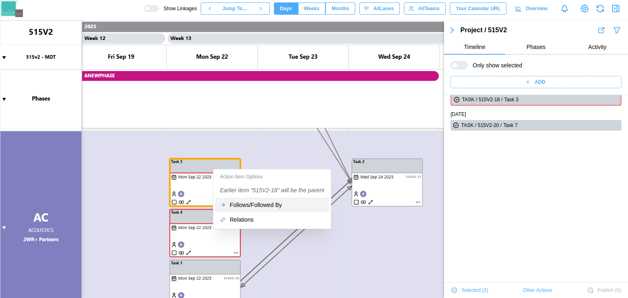
click at [230, 202] on div "Follows/Followed By" at bounding box center [277, 205] width 94 height 7
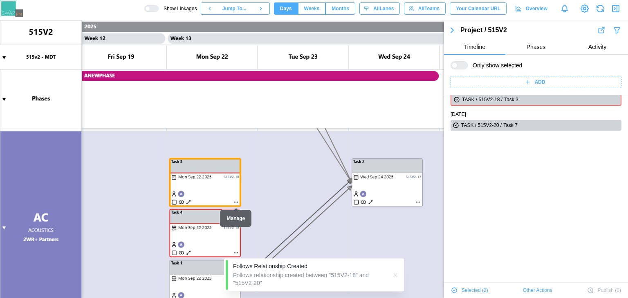
click at [235, 201] on canvas at bounding box center [314, 159] width 628 height 278
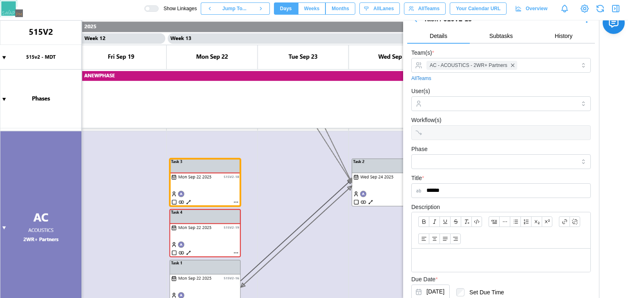
click at [235, 201] on canvas at bounding box center [314, 159] width 628 height 278
click at [507, 41] on button "Subtasks" at bounding box center [500, 36] width 63 height 15
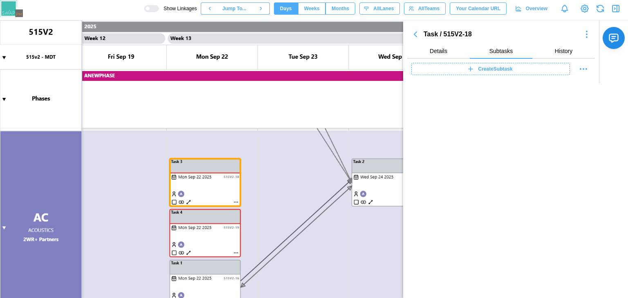
click at [565, 49] on span "History" at bounding box center [563, 51] width 18 height 6
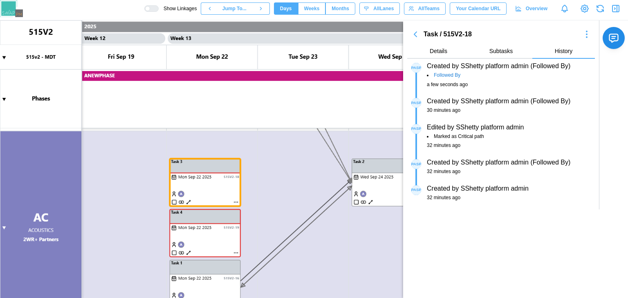
click at [565, 49] on span "History" at bounding box center [563, 51] width 18 height 6
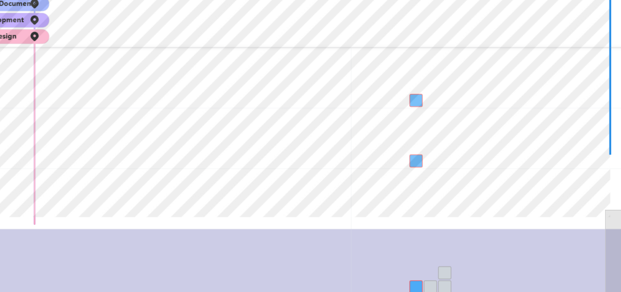
drag, startPoint x: 515, startPoint y: 146, endPoint x: 515, endPoint y: 162, distance: 15.9
click at [515, 162] on canvas at bounding box center [392, 225] width 784 height 409
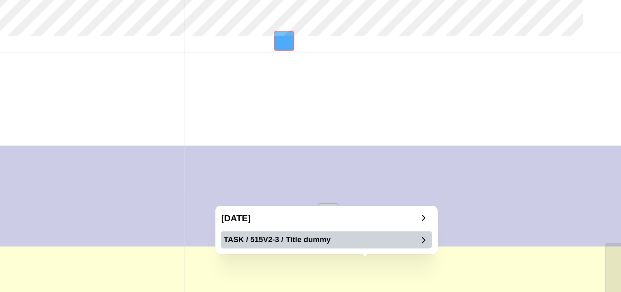
scroll to position [137, 0]
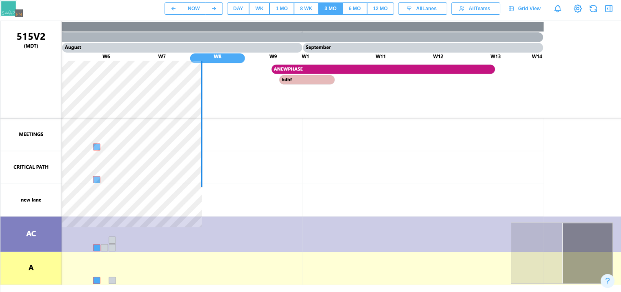
click at [243, 13] on button "DAY" at bounding box center [238, 8] width 22 height 12
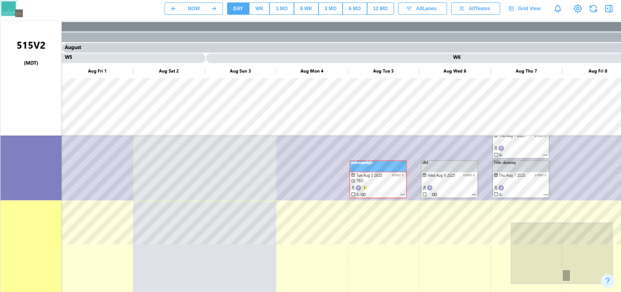
drag, startPoint x: 382, startPoint y: 171, endPoint x: 368, endPoint y: 209, distance: 40.6
click at [368, 209] on canvas at bounding box center [392, 225] width 784 height 409
click at [361, 194] on canvas at bounding box center [392, 225] width 784 height 409
